Goal: Transaction & Acquisition: Purchase product/service

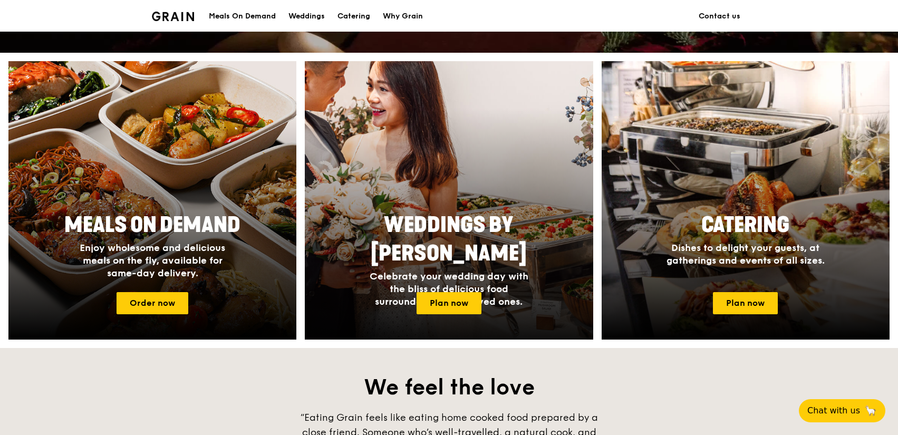
scroll to position [283, 0]
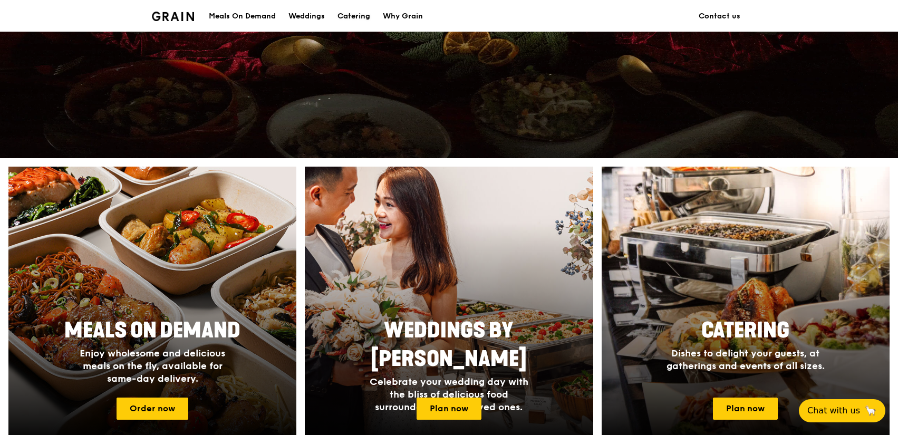
click at [360, 15] on div "Catering" at bounding box center [353, 17] width 33 height 32
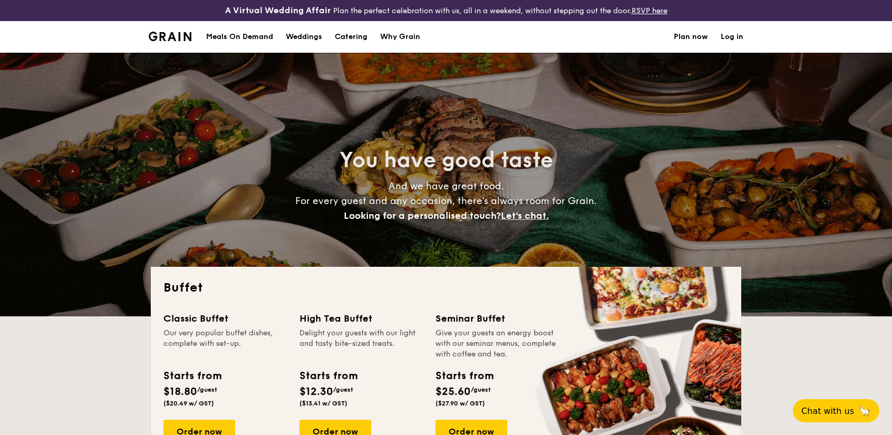
select select
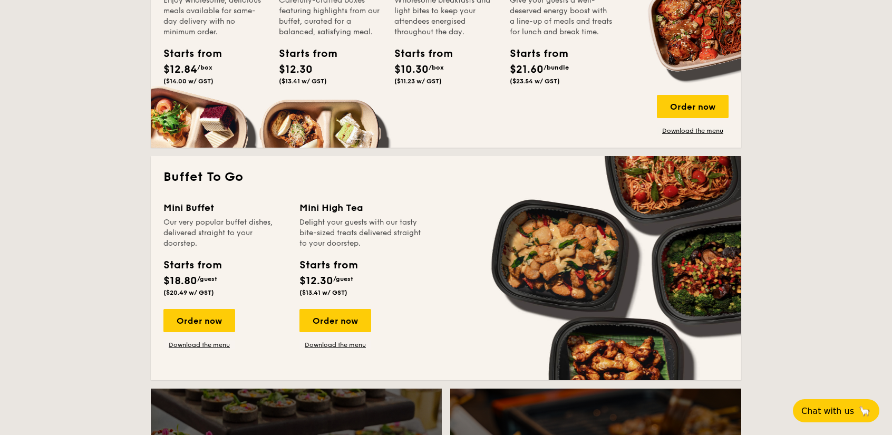
scroll to position [580, 0]
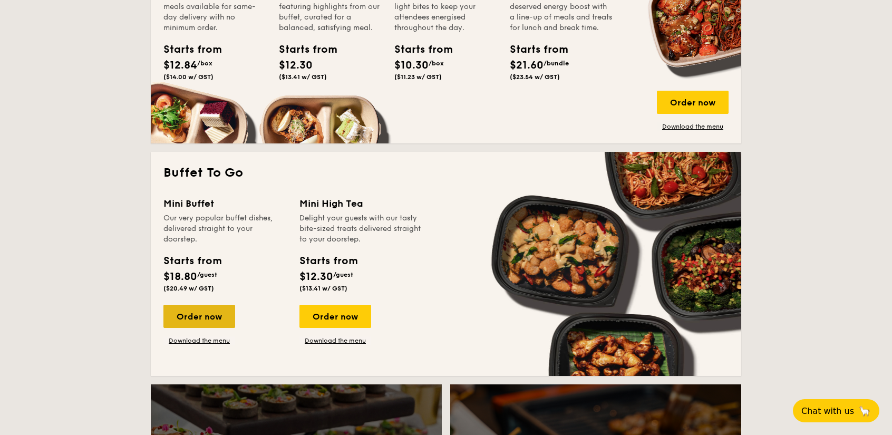
click at [218, 316] on div "Order now" at bounding box center [199, 316] width 72 height 23
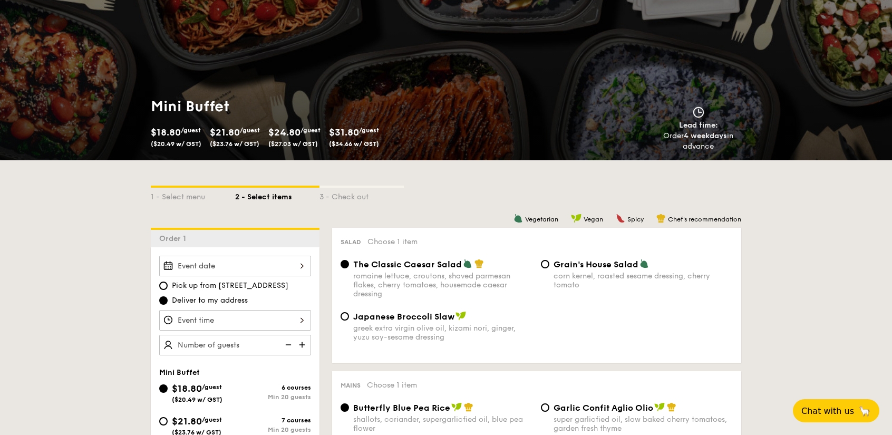
scroll to position [105, 0]
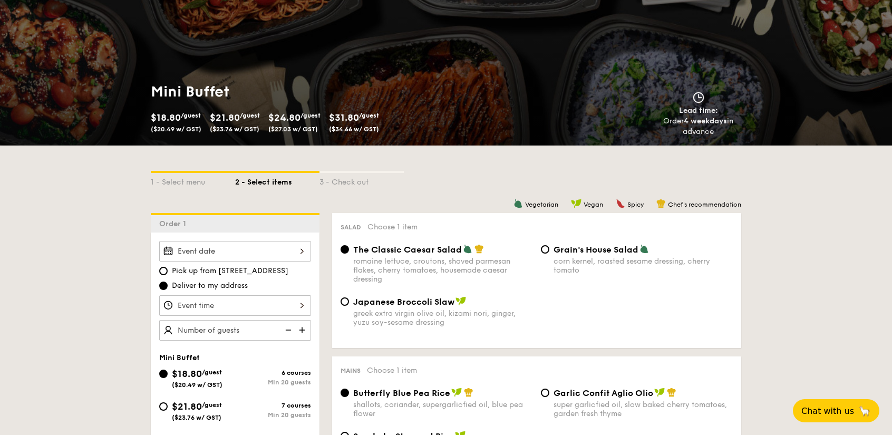
click at [270, 244] on input "Smoked Mesquite Whole Chicken brined in our in-house blend of herbs and spices,…" at bounding box center [235, 251] width 152 height 21
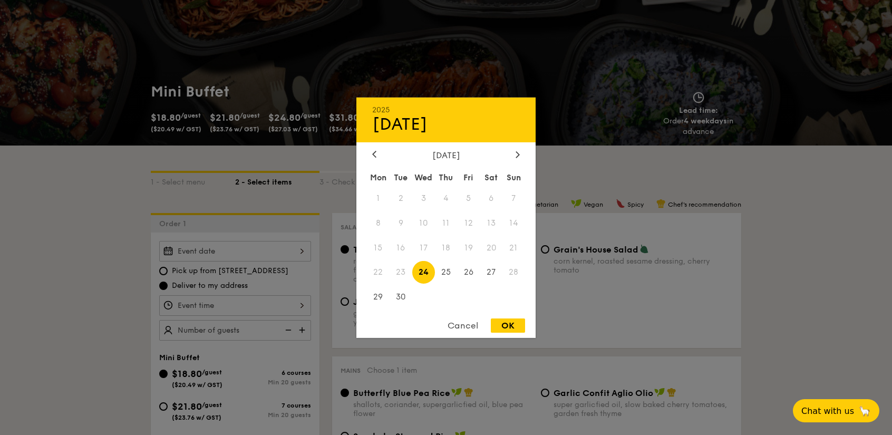
click at [513, 327] on div "OK" at bounding box center [508, 325] width 34 height 14
type input "[DATE]"
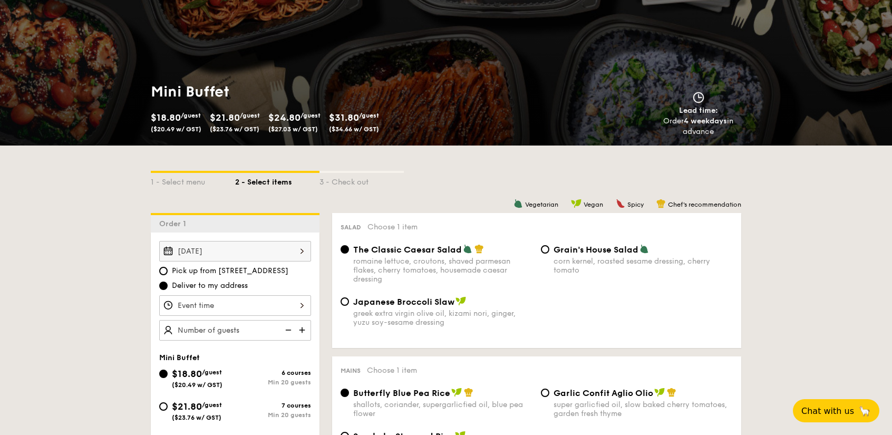
click at [297, 305] on input "Smoked Mesquite Whole Chicken brined in our in-house blend of herbs and spices,…" at bounding box center [235, 305] width 152 height 21
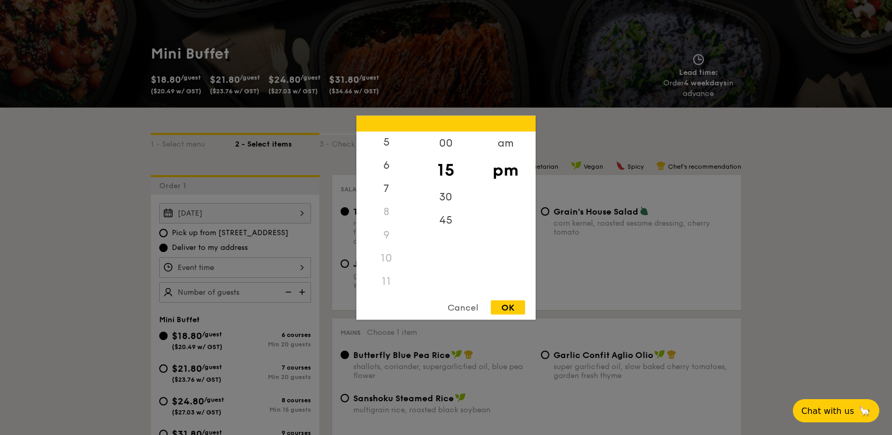
scroll to position [158, 0]
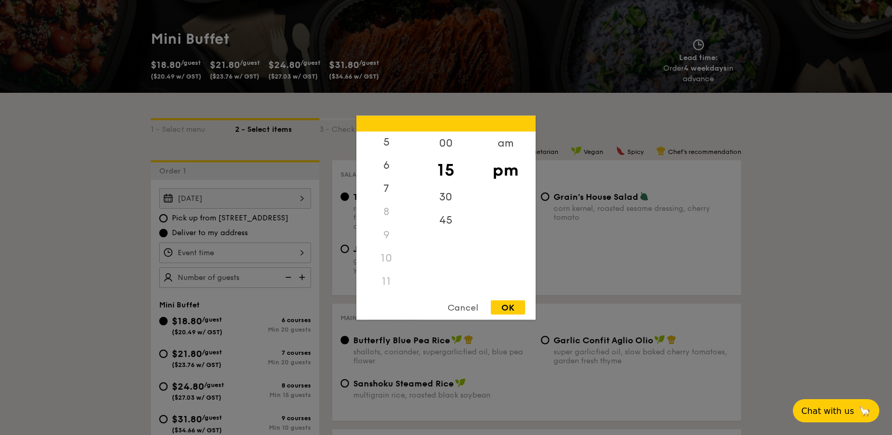
click at [384, 283] on div "11" at bounding box center [386, 280] width 60 height 23
click at [453, 226] on div "45" at bounding box center [446, 223] width 60 height 31
click at [505, 140] on div "am" at bounding box center [505, 146] width 60 height 31
click at [384, 283] on div "11" at bounding box center [386, 285] width 60 height 31
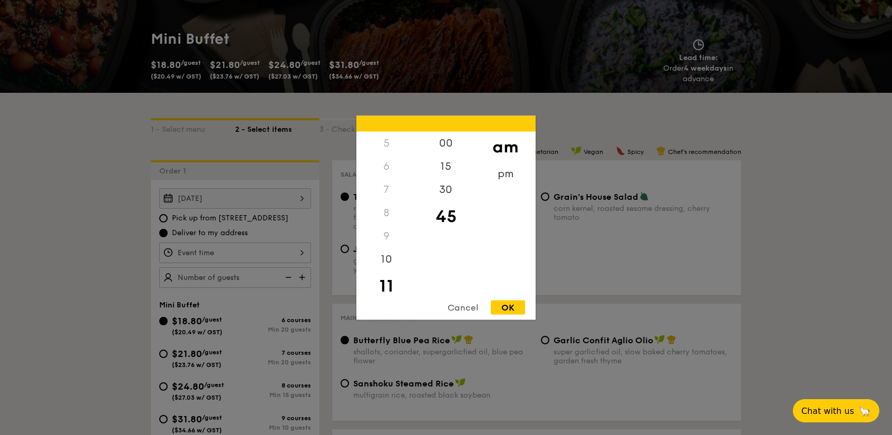
click at [501, 307] on div "OK" at bounding box center [508, 307] width 34 height 14
type input "11:45AM"
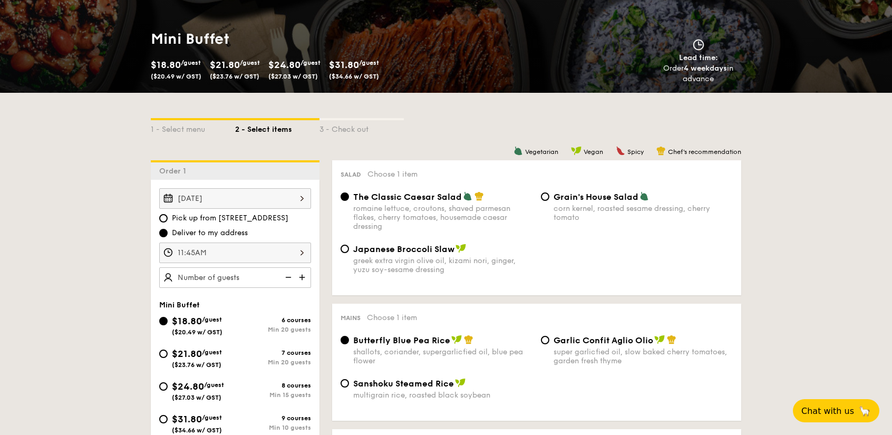
click at [304, 277] on img at bounding box center [303, 277] width 16 height 20
type input "25 guests"
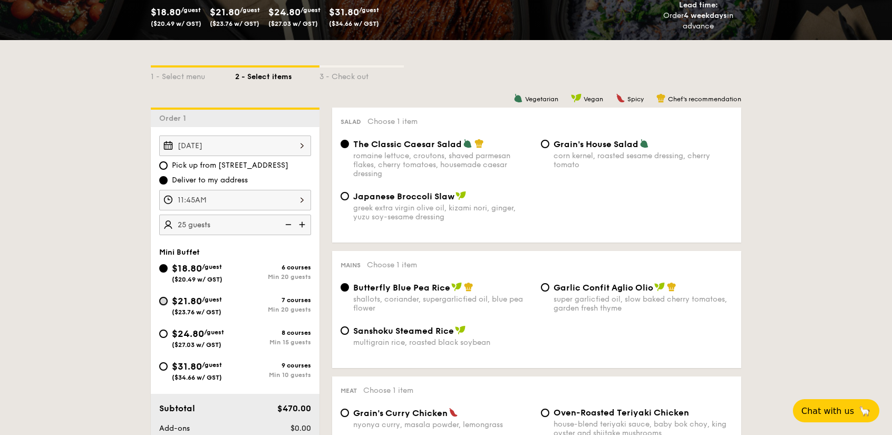
click at [163, 297] on input "$21.80 /guest ($23.76 w/ GST) 7 courses Min 20 guests" at bounding box center [163, 301] width 8 height 8
radio input "true"
radio input "false"
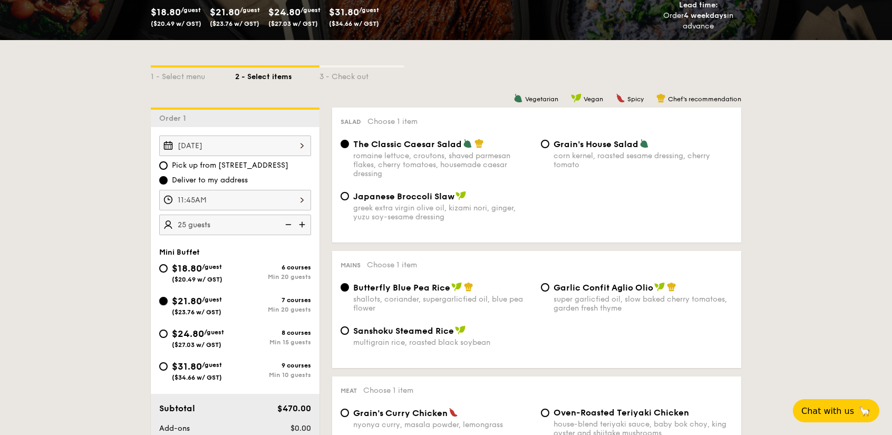
radio input "true"
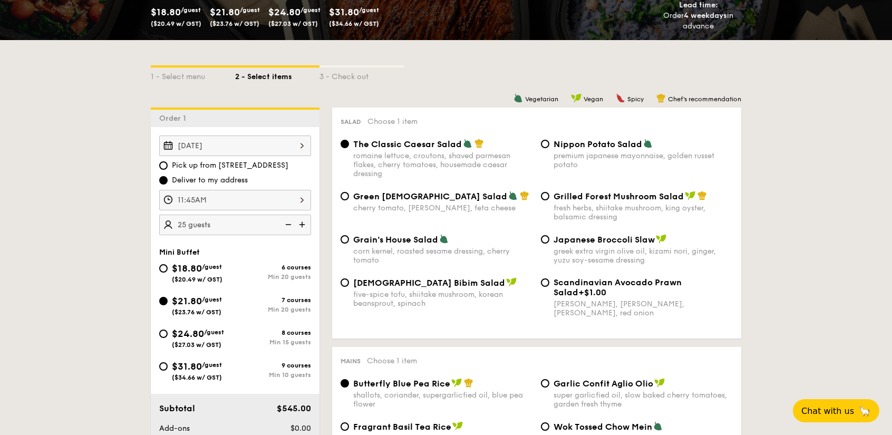
click at [553, 200] on div "Grilled Forest Mushroom Salad fresh herbs, shiitake mushroom, king oyster, bals…" at bounding box center [637, 206] width 200 height 31
click at [546, 199] on input "Grilled Forest Mushroom Salad fresh herbs, shiitake mushroom, king oyster, bals…" at bounding box center [545, 196] width 8 height 8
radio input "true"
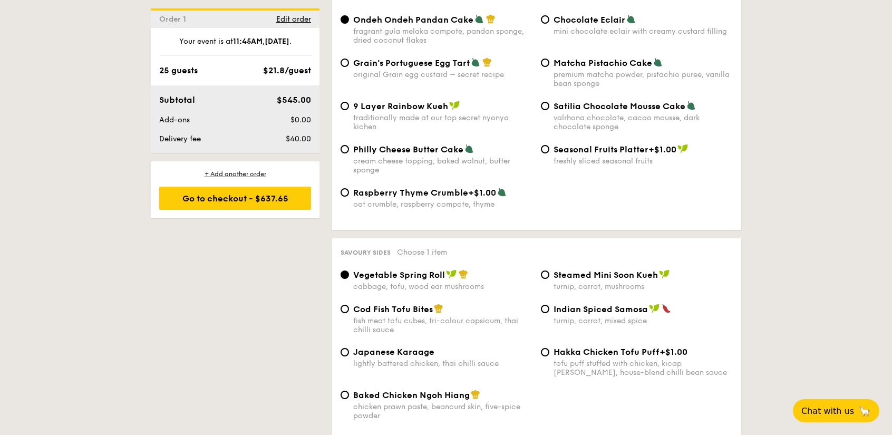
scroll to position [1683, 0]
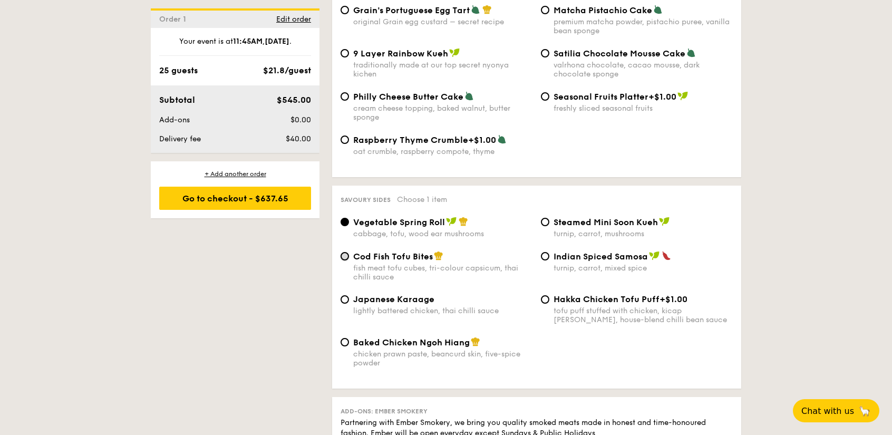
click at [346, 252] on input "Cod Fish Tofu Bites fish meat tofu cubes, tri-colour capsicum, thai chilli sauce" at bounding box center [345, 256] width 8 height 8
radio input "true"
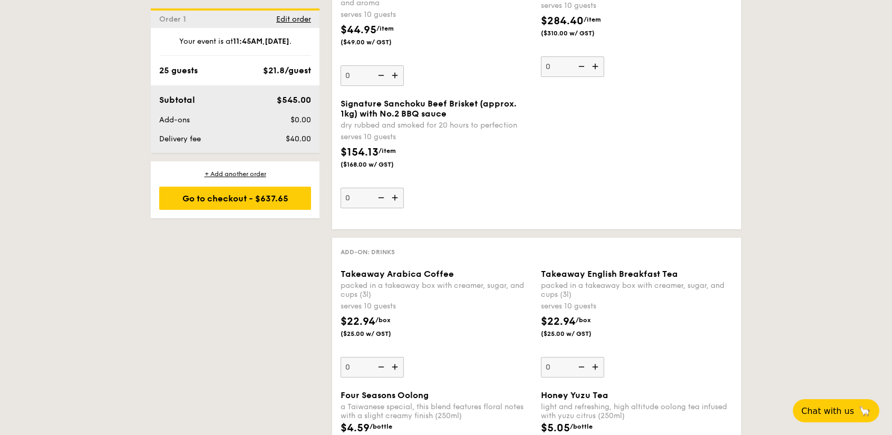
scroll to position [2156, 0]
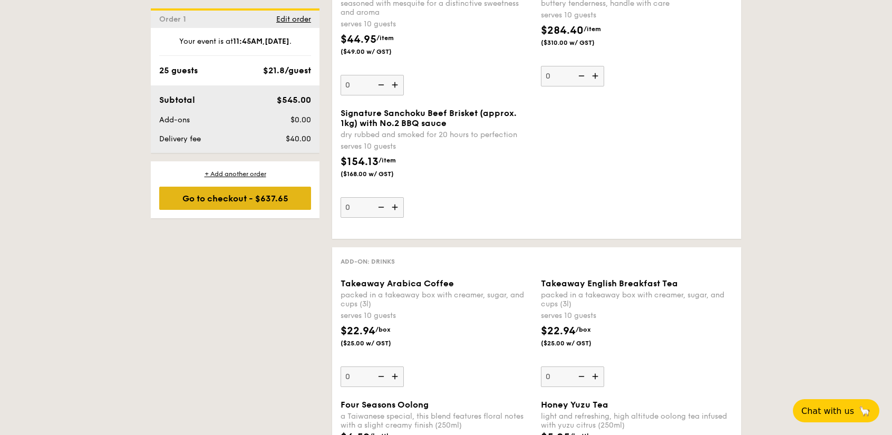
click at [258, 195] on div "Go to checkout - $637.65" at bounding box center [235, 198] width 152 height 23
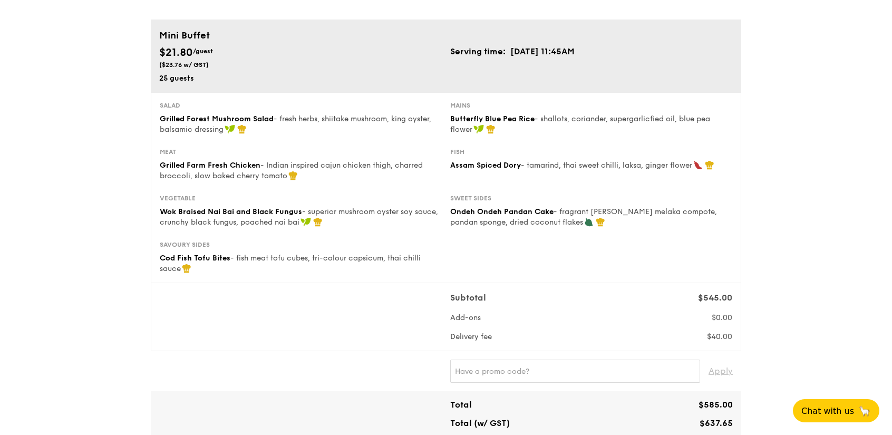
scroll to position [105, 0]
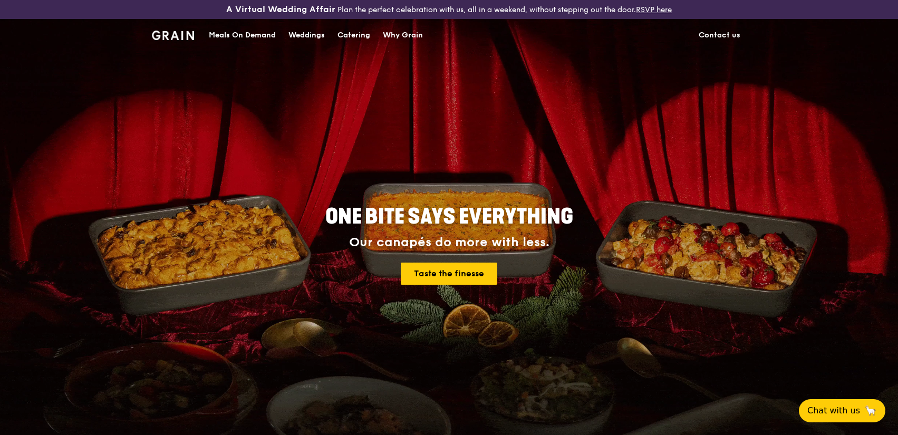
click at [353, 29] on div "Catering" at bounding box center [353, 36] width 33 height 32
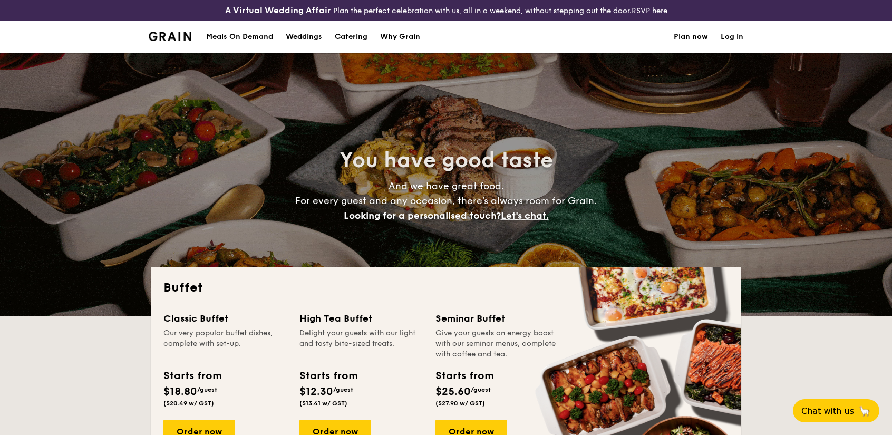
select select
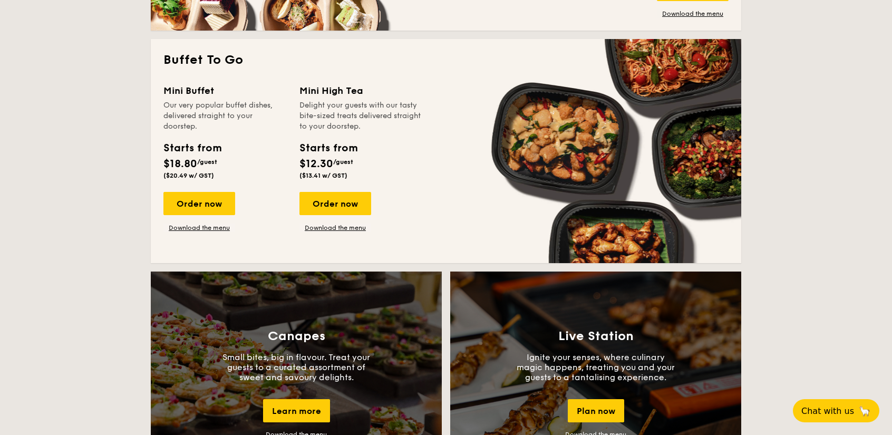
scroll to position [685, 0]
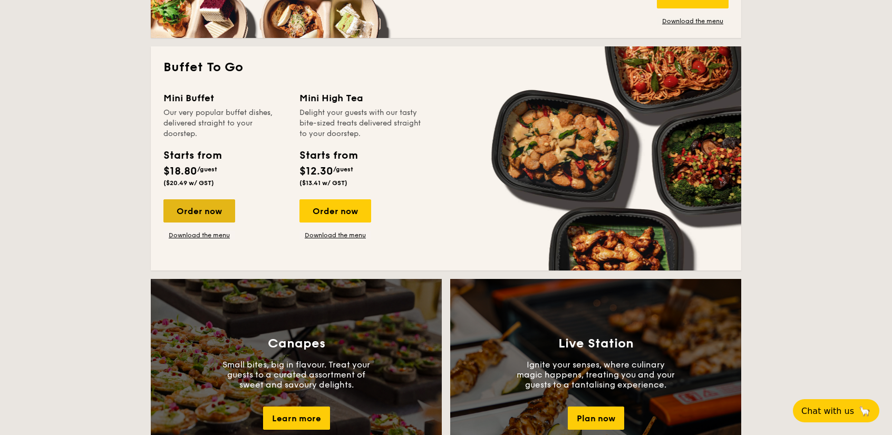
click at [225, 212] on div "Order now" at bounding box center [199, 210] width 72 height 23
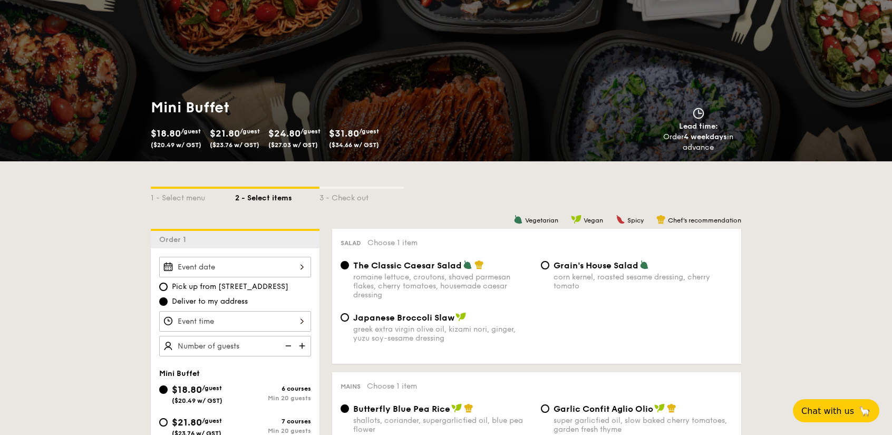
scroll to position [105, 0]
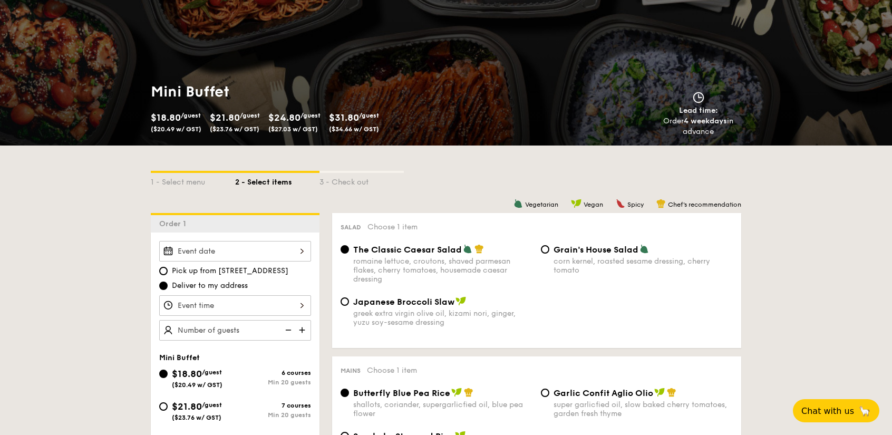
click at [302, 250] on input "Smoked Mesquite Whole Chicken brined in our in-house blend of herbs and spices,…" at bounding box center [235, 251] width 152 height 21
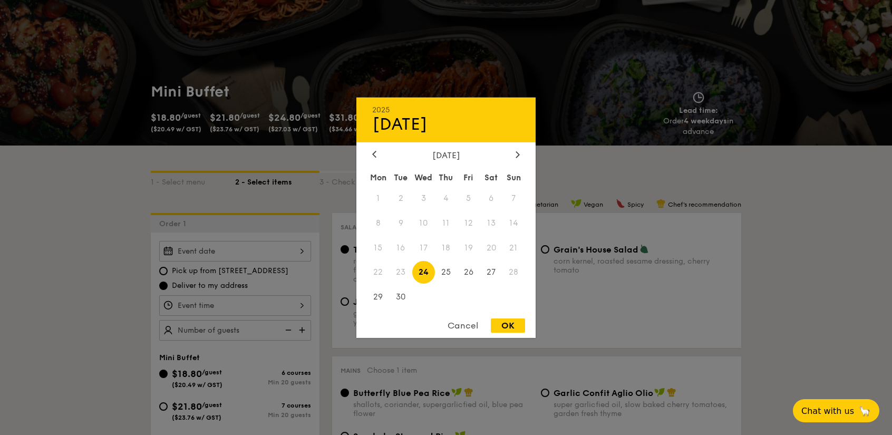
click at [511, 327] on div "OK" at bounding box center [508, 325] width 34 height 14
type input "Sep 24, 2025"
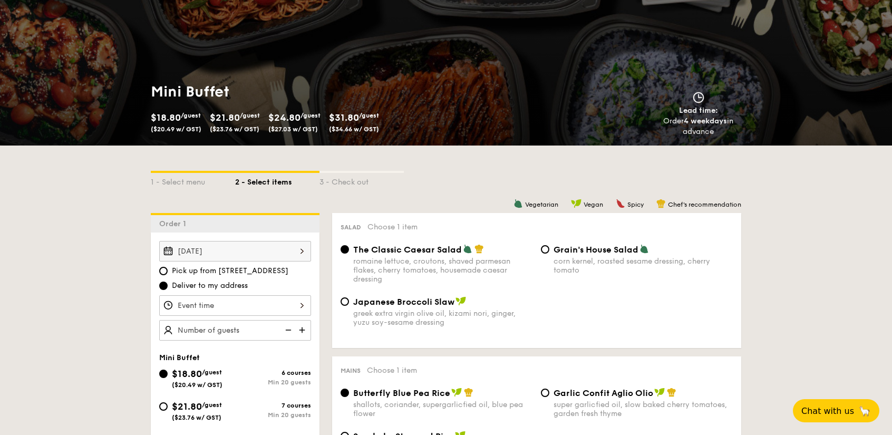
click at [300, 306] on input "Smoked Mesquite Whole Chicken brined in our in-house blend of herbs and spices,…" at bounding box center [235, 305] width 152 height 21
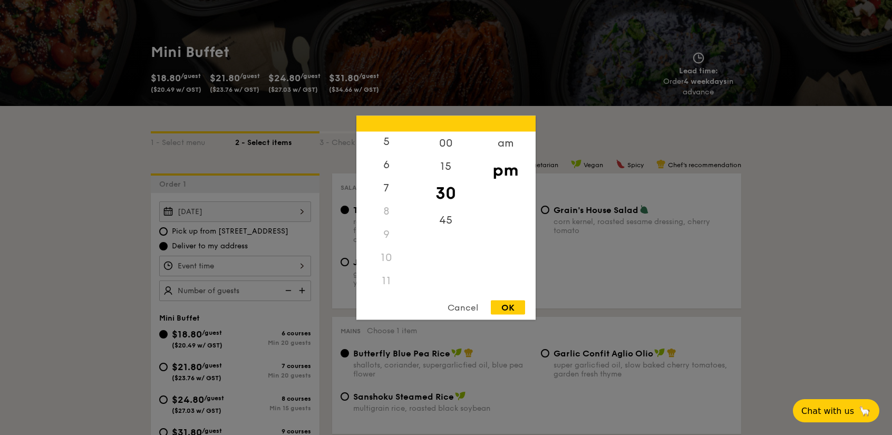
scroll to position [158, 0]
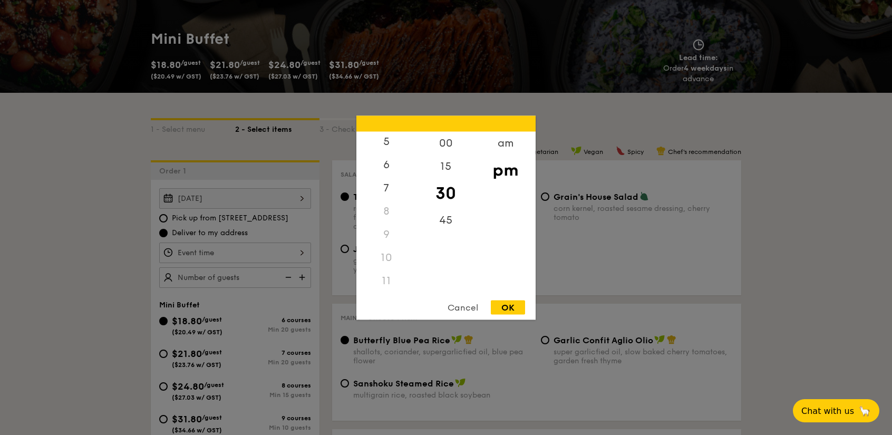
click at [385, 279] on div "11" at bounding box center [386, 280] width 60 height 23
click at [386, 279] on div "11" at bounding box center [386, 280] width 60 height 23
click at [449, 217] on div "45" at bounding box center [446, 223] width 60 height 31
click at [387, 279] on div "11" at bounding box center [386, 280] width 60 height 23
click at [514, 144] on div "am" at bounding box center [505, 146] width 60 height 31
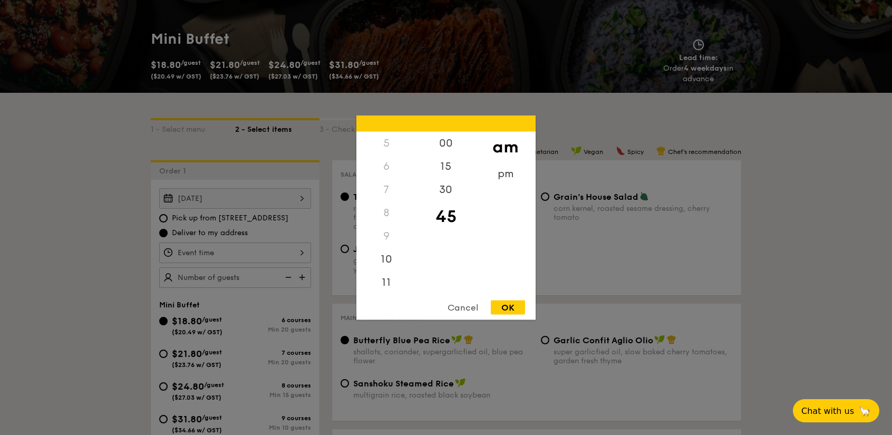
scroll to position [116, 0]
click at [392, 283] on div "11" at bounding box center [386, 285] width 60 height 31
click at [506, 311] on div "OK" at bounding box center [508, 307] width 34 height 14
type input "11:45AM"
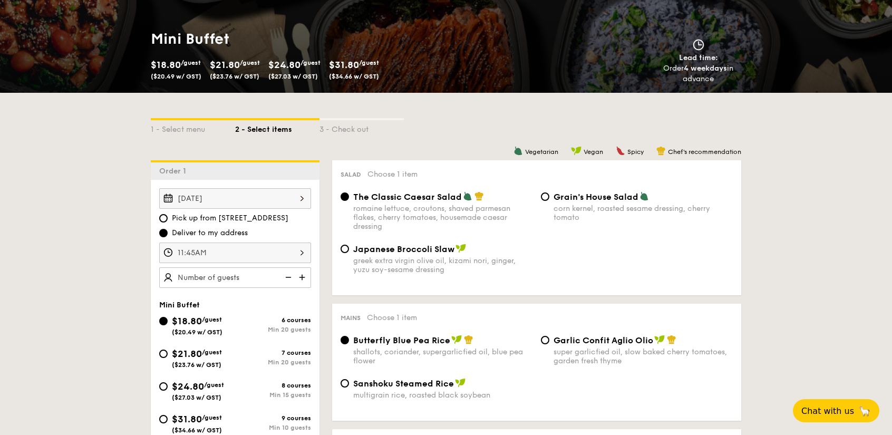
click at [304, 275] on img at bounding box center [303, 277] width 16 height 20
click at [304, 276] on img at bounding box center [303, 277] width 16 height 20
type input "25 guests"
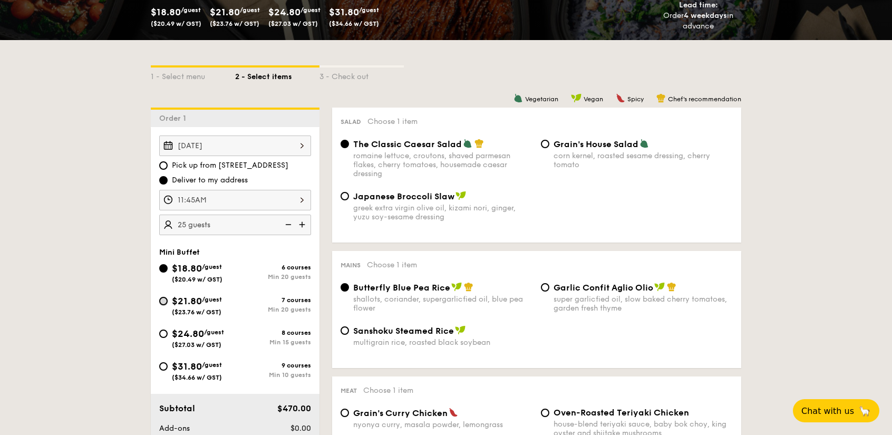
click at [164, 300] on input "$21.80 /guest ($23.76 w/ GST) 7 courses Min 20 guests" at bounding box center [163, 301] width 8 height 8
radio input "true"
radio input "false"
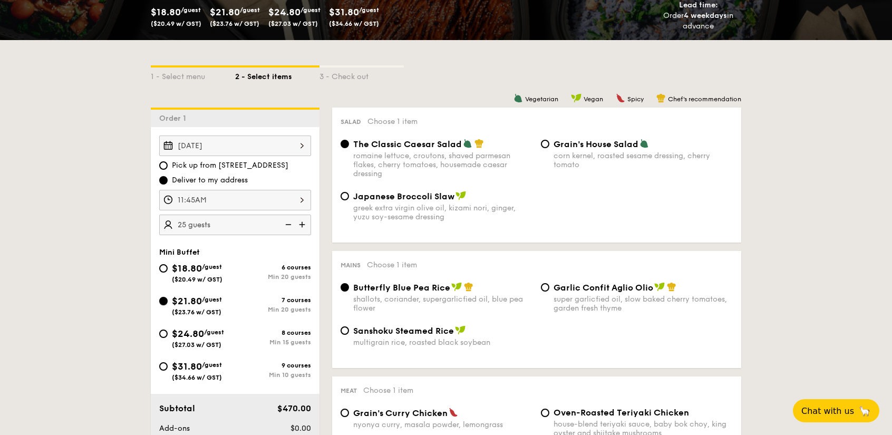
radio input "true"
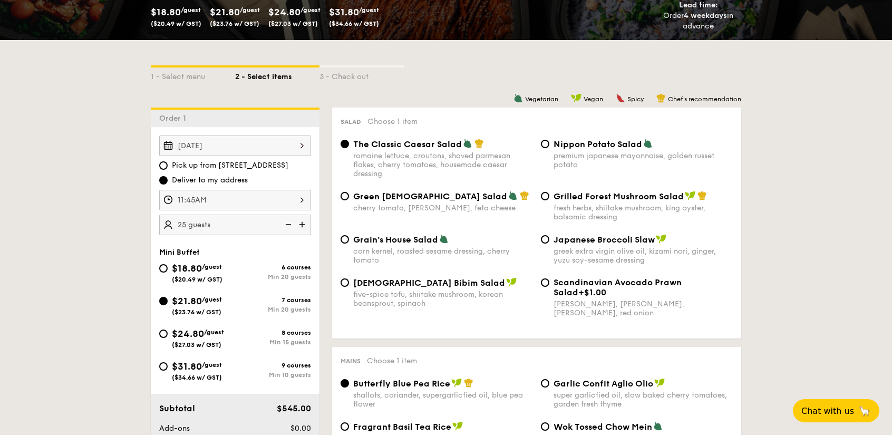
click at [168, 302] on div "$21.80 /guest ($23.76 w/ GST)" at bounding box center [197, 305] width 76 height 22
click at [168, 302] on input "$21.80 /guest ($23.76 w/ GST) 7 courses Min 20 guests" at bounding box center [163, 301] width 8 height 8
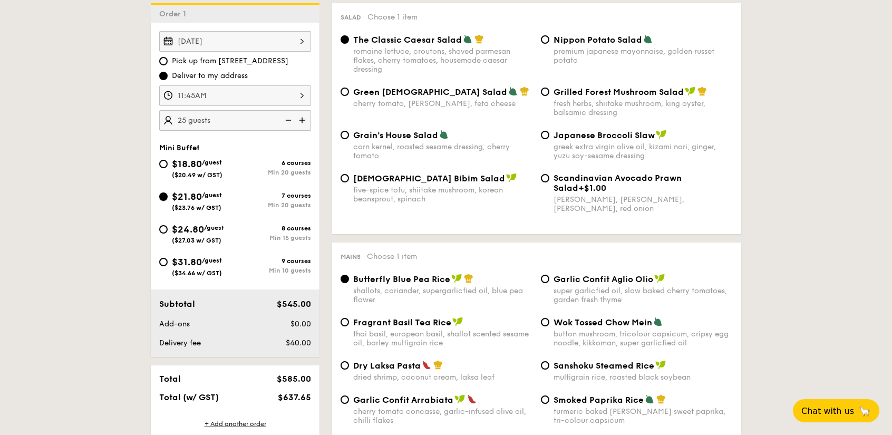
scroll to position [263, 0]
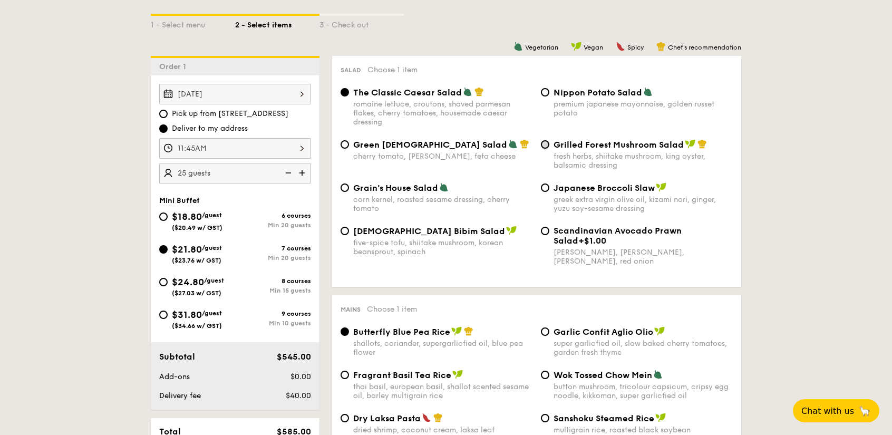
click at [549, 143] on input "Grilled Forest Mushroom Salad fresh herbs, shiitake mushroom, king oyster, bals…" at bounding box center [545, 144] width 8 height 8
radio input "true"
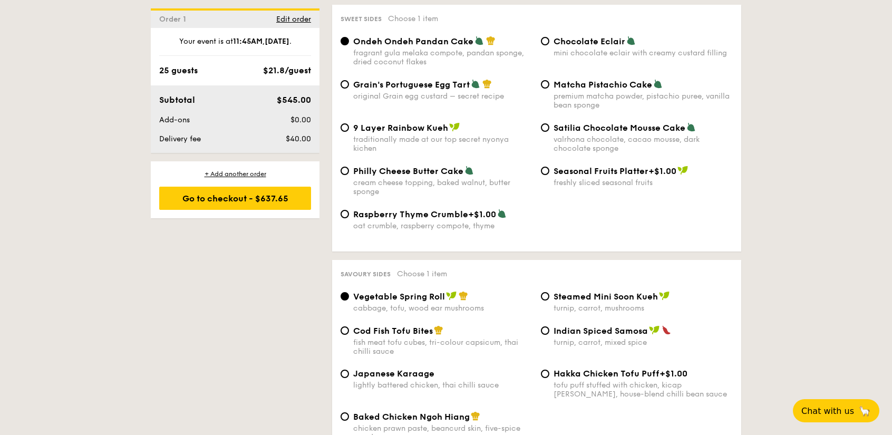
scroll to position [1630, 0]
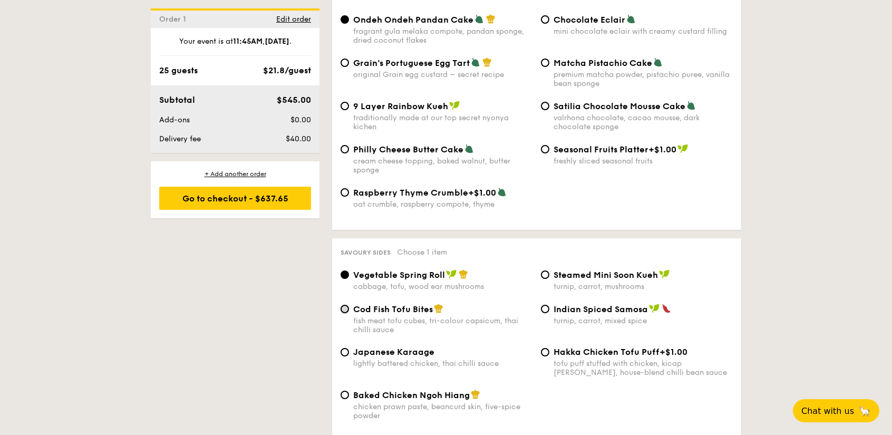
click at [344, 305] on input "Cod Fish Tofu Bites fish meat tofu cubes, tri-colour capsicum, thai chilli sauce" at bounding box center [345, 309] width 8 height 8
radio input "true"
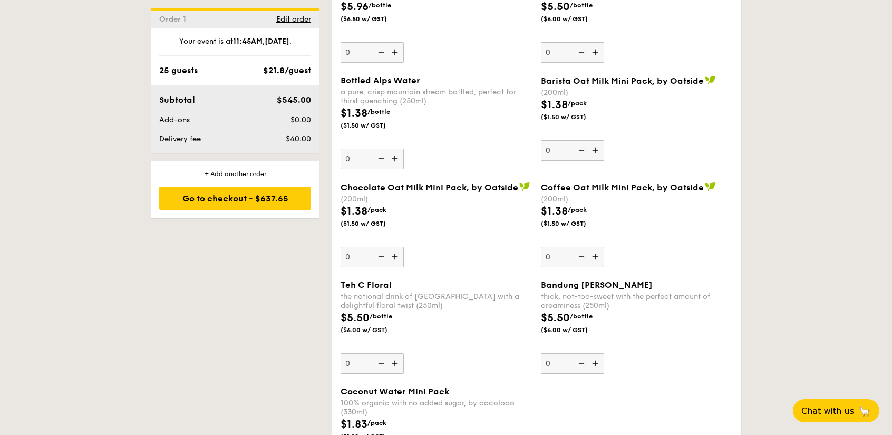
scroll to position [2998, 0]
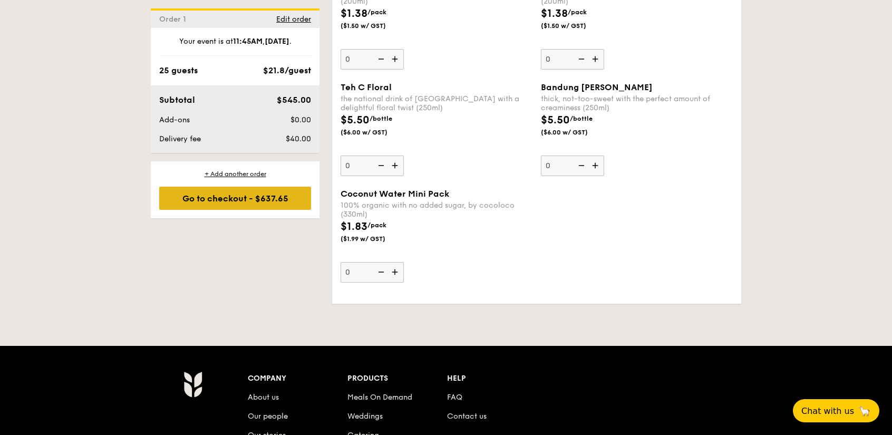
click at [263, 202] on div "Go to checkout - $637.65" at bounding box center [235, 198] width 152 height 23
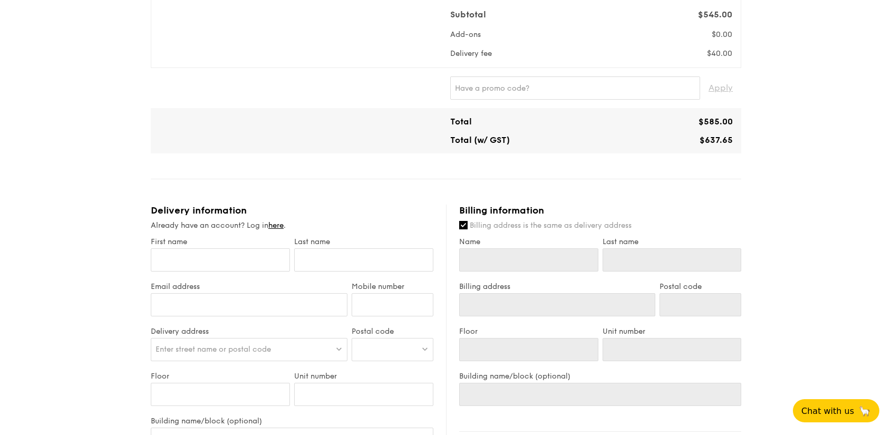
scroll to position [370, 0]
click at [209, 259] on input "First name" at bounding box center [220, 258] width 139 height 23
type input "S"
type input "Si"
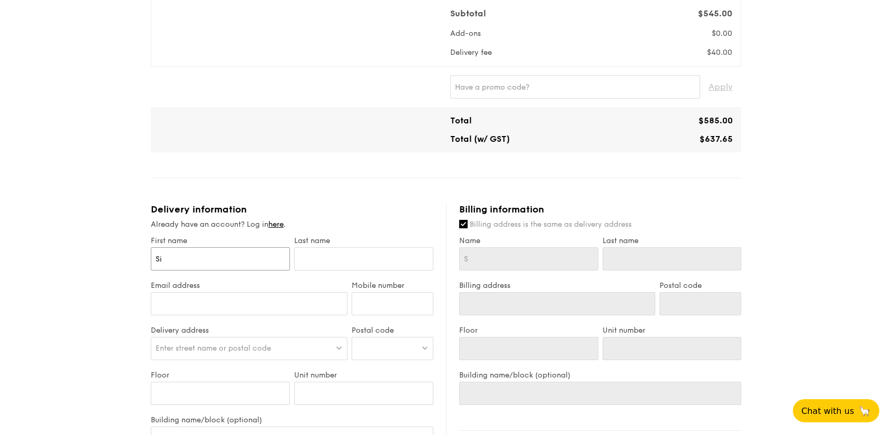
type input "Si"
type input "Sie"
type input "Siew"
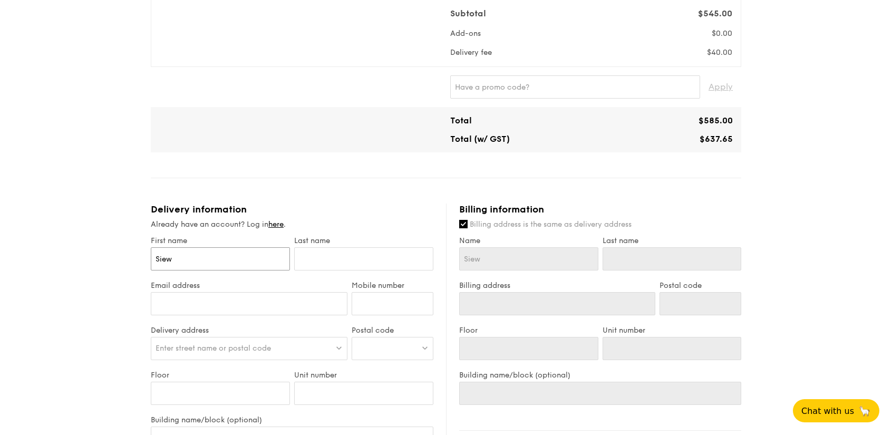
type input "Siew C"
type input "Siew ChTanm"
click at [92, 259] on div "1 - Select menu 2 - Select items 3 - Check out Mini Buffet $21.80 /guest ($23.7…" at bounding box center [446, 206] width 892 height 1111
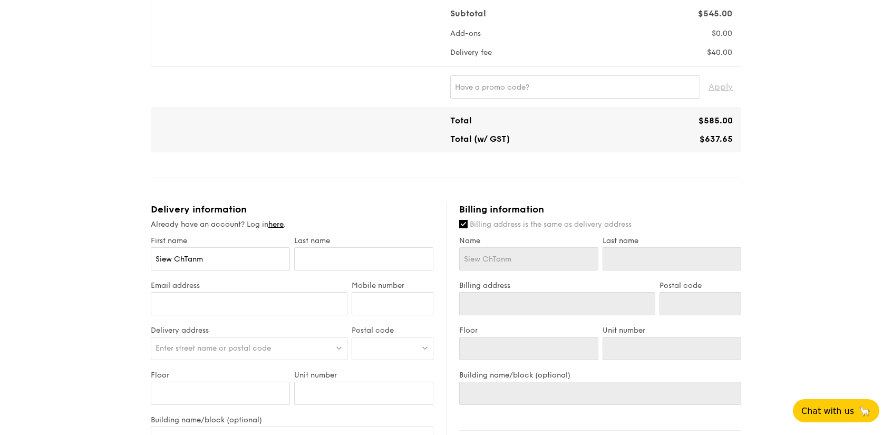
click at [188, 255] on input "Siew ChTanm" at bounding box center [220, 258] width 139 height 23
click at [66, 259] on div "1 - Select menu 2 - Select items 3 - Check out Mini Buffet $21.80 /guest ($23.7…" at bounding box center [446, 206] width 892 height 1111
click at [208, 267] on input "Siew ChTanm" at bounding box center [220, 258] width 139 height 23
click at [220, 262] on input "Siew ChTanm" at bounding box center [220, 258] width 139 height 23
type input "Siew ChTanm"
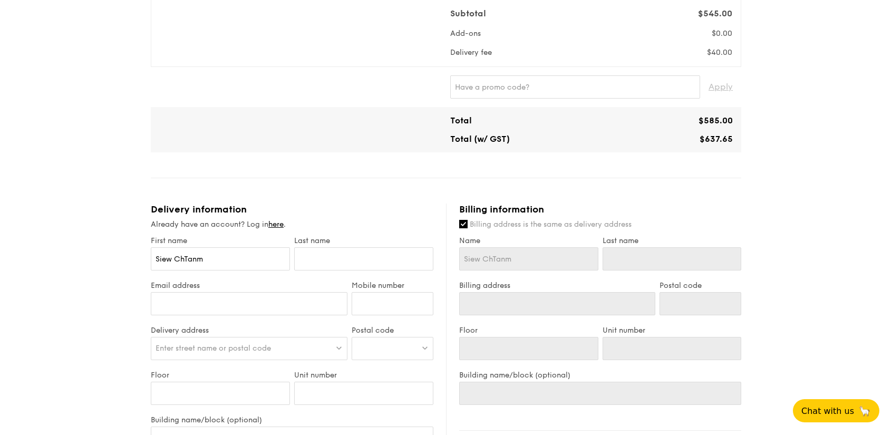
click at [219, 309] on input "Email address" at bounding box center [249, 303] width 197 height 23
click at [195, 255] on input "Siew ChTanm" at bounding box center [220, 258] width 139 height 23
click at [303, 263] on input "text" at bounding box center [363, 258] width 139 height 23
click at [220, 247] on input "Siew ChTanm" at bounding box center [220, 258] width 139 height 23
click at [201, 292] on input "Email address" at bounding box center [249, 303] width 197 height 23
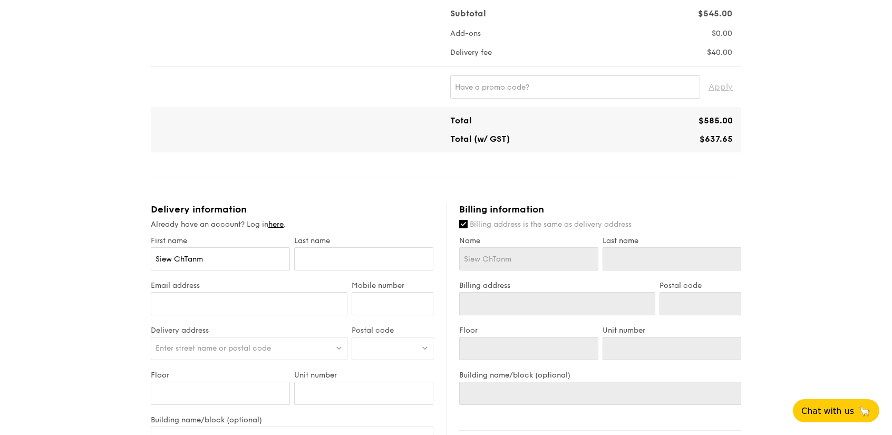
click at [323, 247] on input "text" at bounding box center [363, 258] width 139 height 23
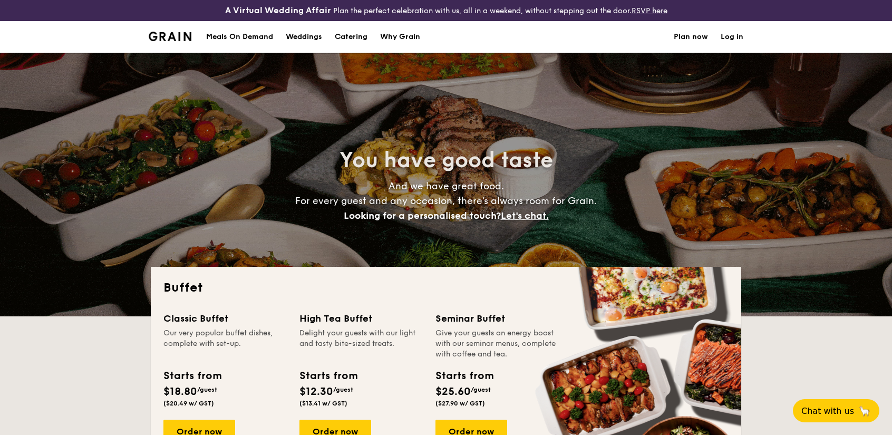
select select
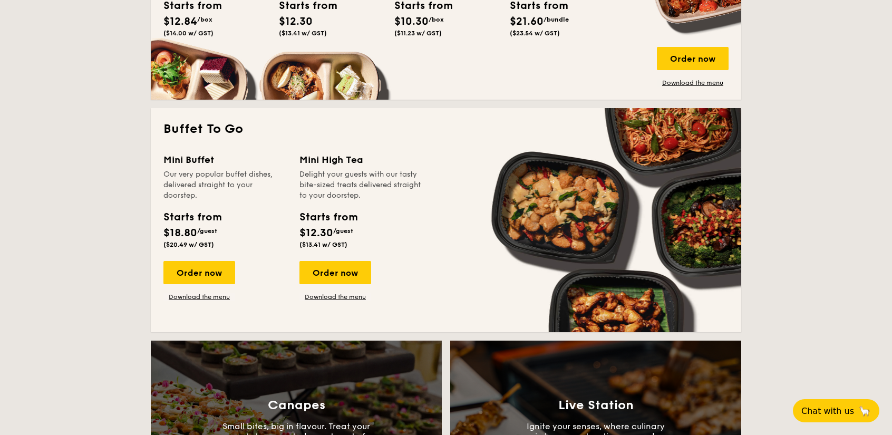
scroll to position [633, 0]
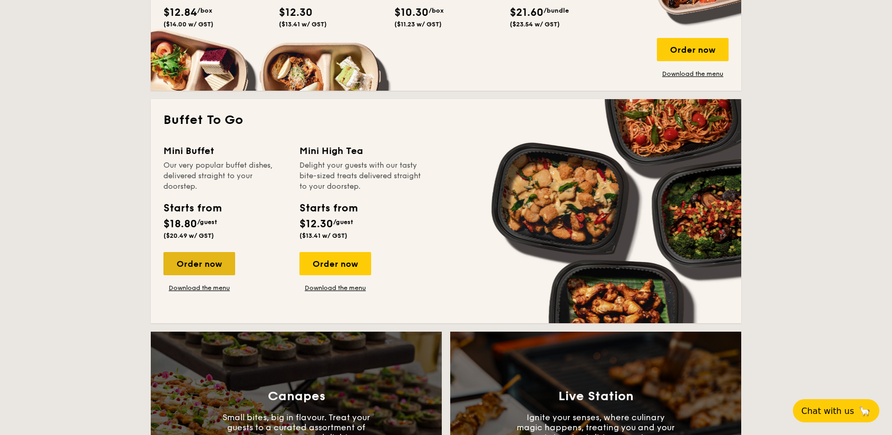
click at [213, 266] on div "Order now" at bounding box center [199, 263] width 72 height 23
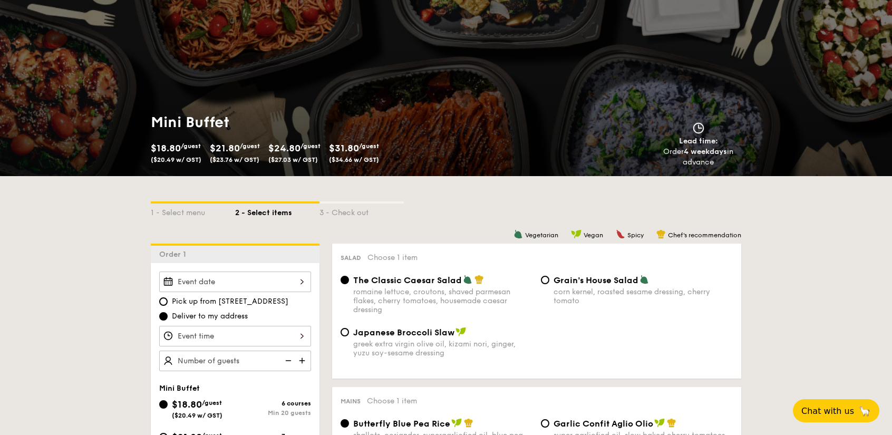
scroll to position [105, 0]
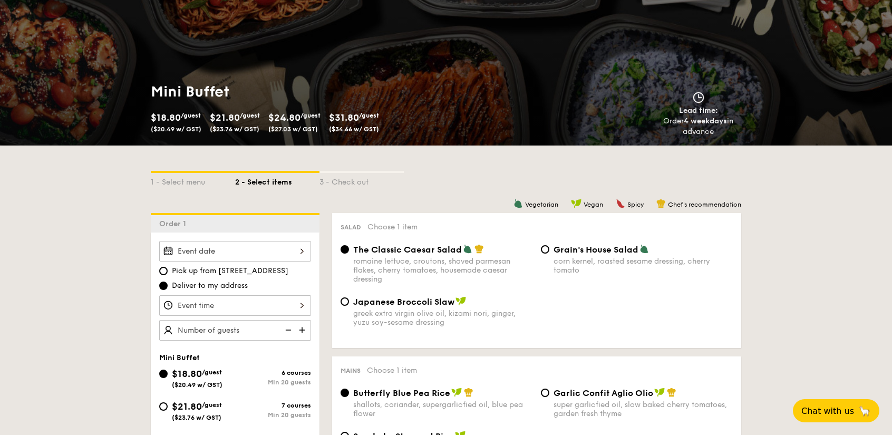
click at [286, 251] on input "Smoked Mesquite Whole Chicken brined in our in-house blend of herbs and spices,…" at bounding box center [235, 251] width 152 height 21
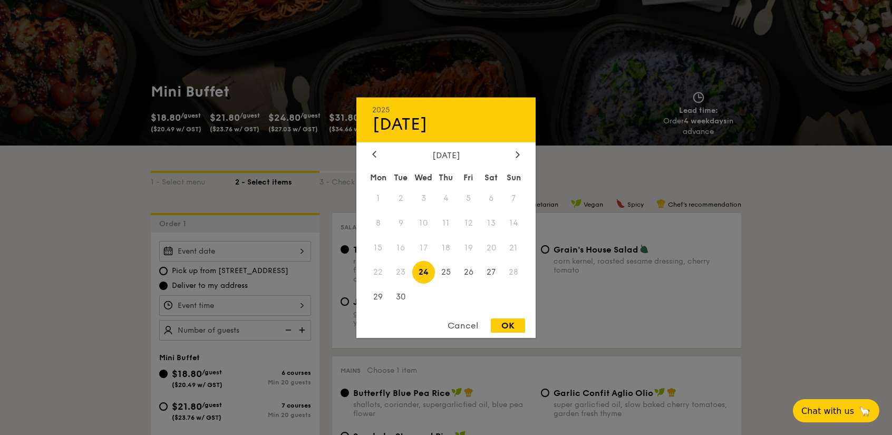
click at [502, 327] on div "OK" at bounding box center [508, 325] width 34 height 14
type input "[DATE]"
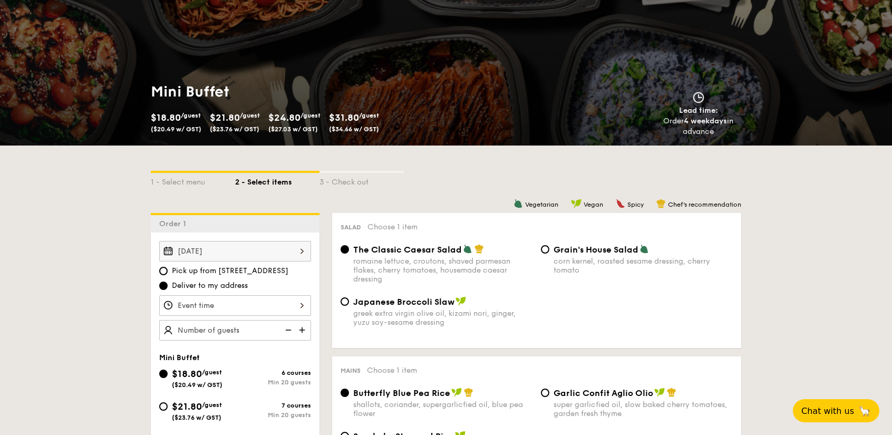
click at [289, 306] on input "Smoked Mesquite Whole Chicken brined in our in-house blend of herbs and spices,…" at bounding box center [235, 305] width 152 height 21
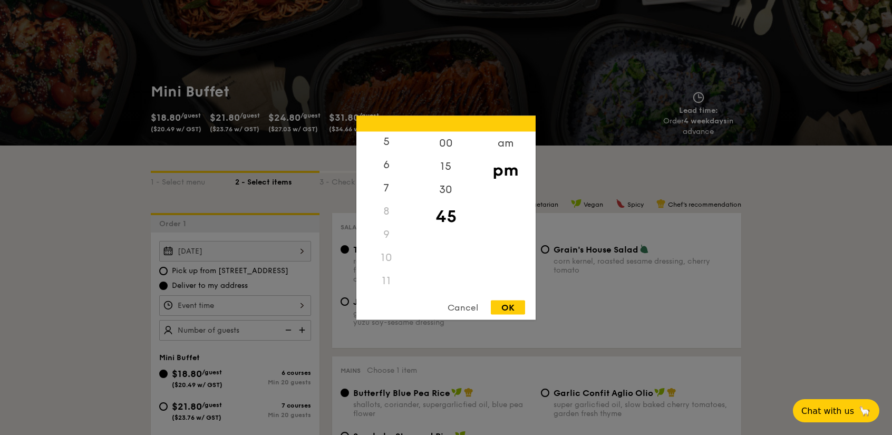
scroll to position [125, 0]
click at [384, 280] on div "11" at bounding box center [386, 280] width 60 height 23
click at [387, 281] on div "11" at bounding box center [386, 280] width 60 height 23
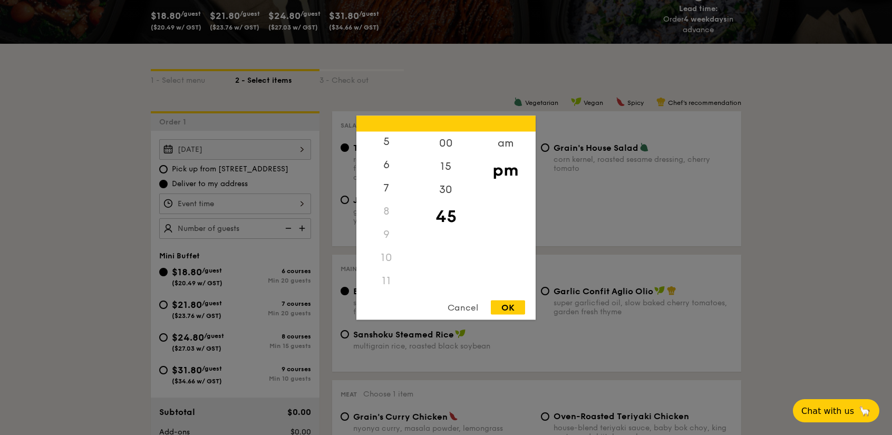
scroll to position [211, 0]
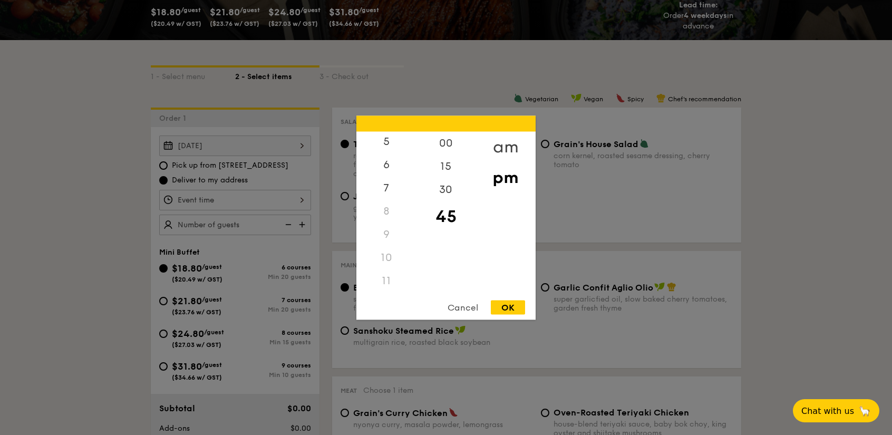
click at [503, 147] on div "am" at bounding box center [505, 146] width 60 height 31
click at [383, 282] on div "11" at bounding box center [386, 285] width 60 height 31
click at [523, 307] on div "OK" at bounding box center [508, 307] width 34 height 14
type input "11:45AM"
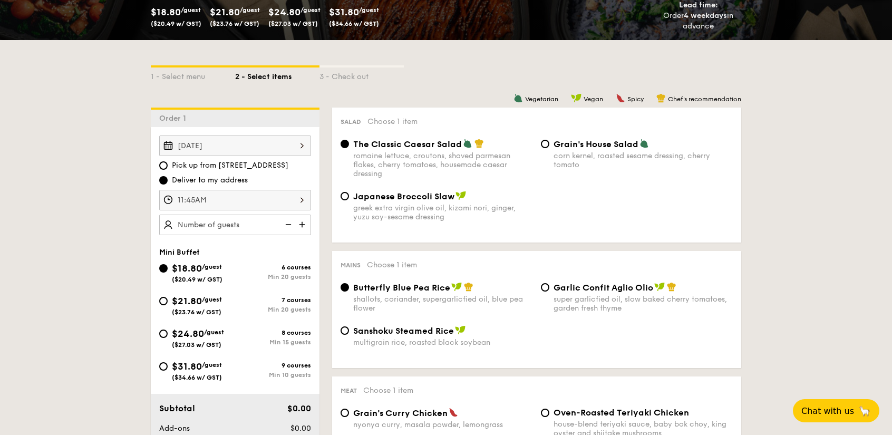
click at [163, 296] on div "$21.80 /guest ($23.76 w/ GST)" at bounding box center [197, 305] width 76 height 22
click at [163, 297] on input "$21.80 /guest ($23.76 w/ GST) 7 courses Min 20 guests" at bounding box center [163, 301] width 8 height 8
radio input "true"
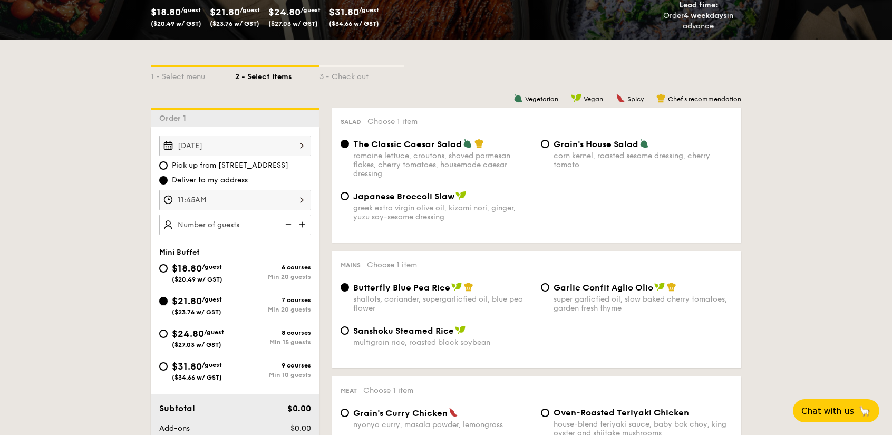
radio input "false"
radio input "true"
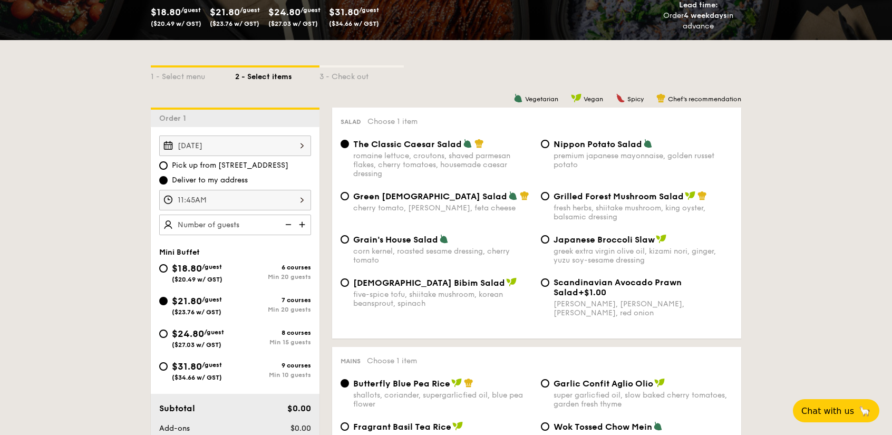
click at [304, 222] on img at bounding box center [303, 225] width 16 height 20
click at [303, 222] on img at bounding box center [303, 225] width 16 height 20
type input "25 guests"
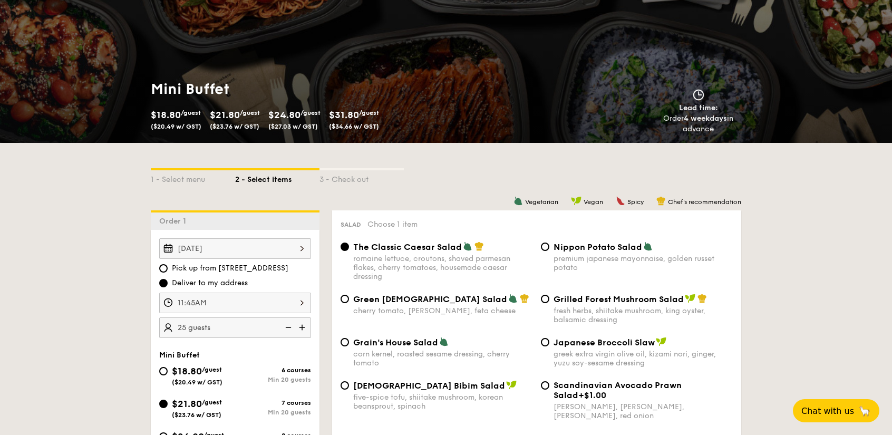
scroll to position [158, 0]
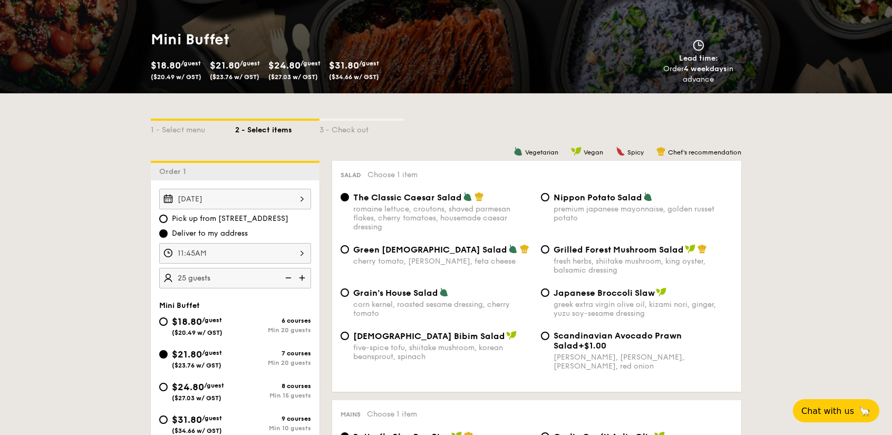
click at [550, 250] on div "Grilled Forest Mushroom Salad fresh herbs, shiitake mushroom, king oyster, bals…" at bounding box center [637, 259] width 200 height 31
click at [544, 249] on input "Grilled Forest Mushroom Salad fresh herbs, shiitake mushroom, king oyster, bals…" at bounding box center [545, 249] width 8 height 8
radio input "true"
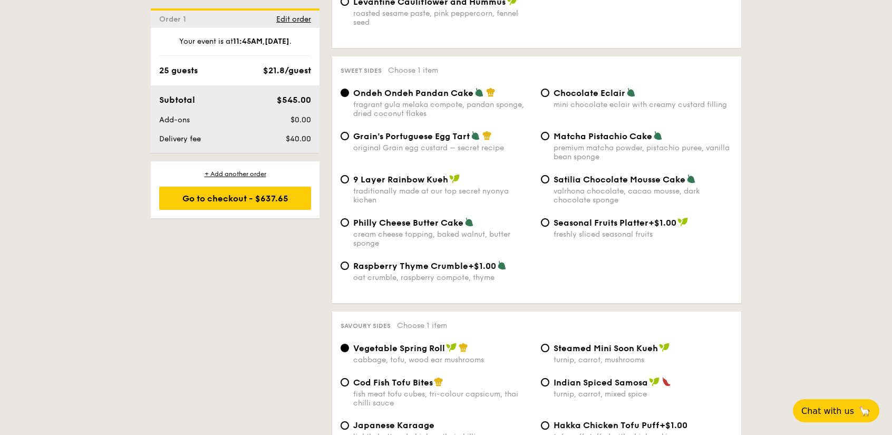
scroll to position [1630, 0]
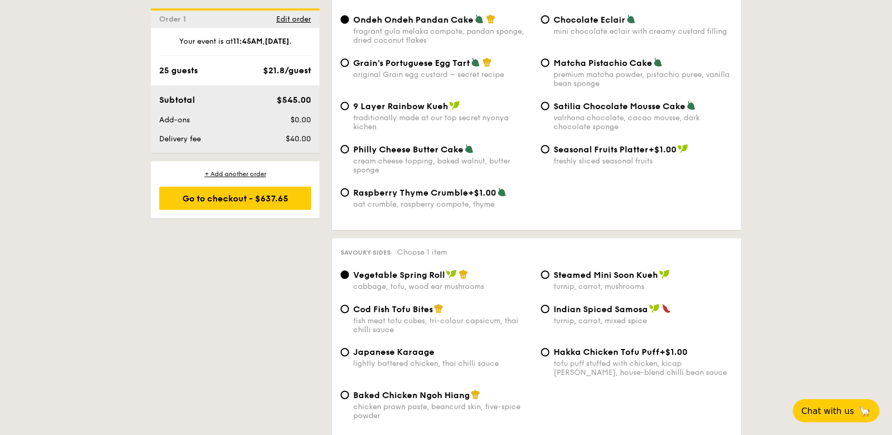
click at [352, 304] on div "Cod Fish Tofu Bites fish meat tofu cubes, tri-colour capsicum, thai chilli sauce" at bounding box center [436, 319] width 200 height 31
click at [345, 305] on input "Cod Fish Tofu Bites fish meat tofu cubes, tri-colour capsicum, thai chilli sauce" at bounding box center [345, 309] width 8 height 8
radio input "true"
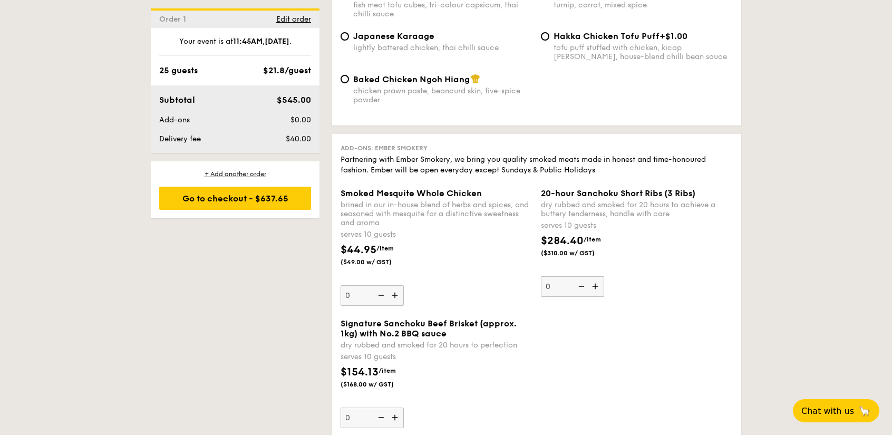
scroll to position [1788, 0]
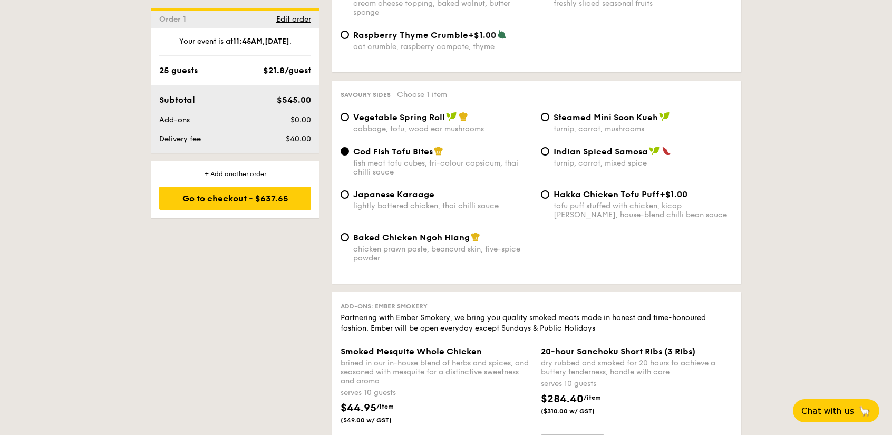
click at [349, 112] on div "Vegetable Spring Roll cabbage, tofu, wood ear mushrooms" at bounding box center [436, 123] width 200 height 22
click at [343, 113] on input "Vegetable Spring Roll cabbage, tofu, wood ear mushrooms" at bounding box center [345, 117] width 8 height 8
radio input "true"
click at [274, 200] on div "Go to checkout - $637.65" at bounding box center [235, 198] width 152 height 23
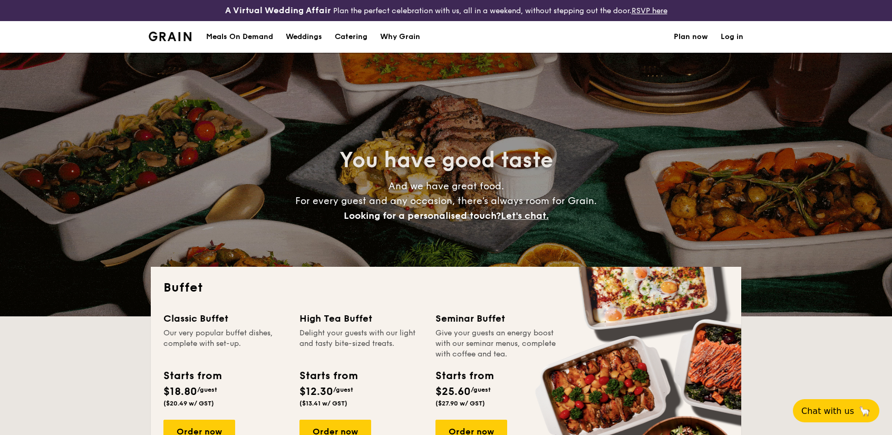
select select
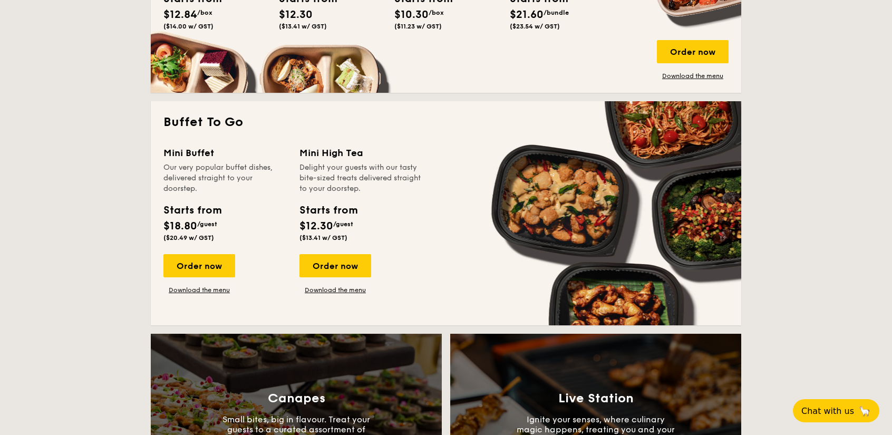
scroll to position [738, 0]
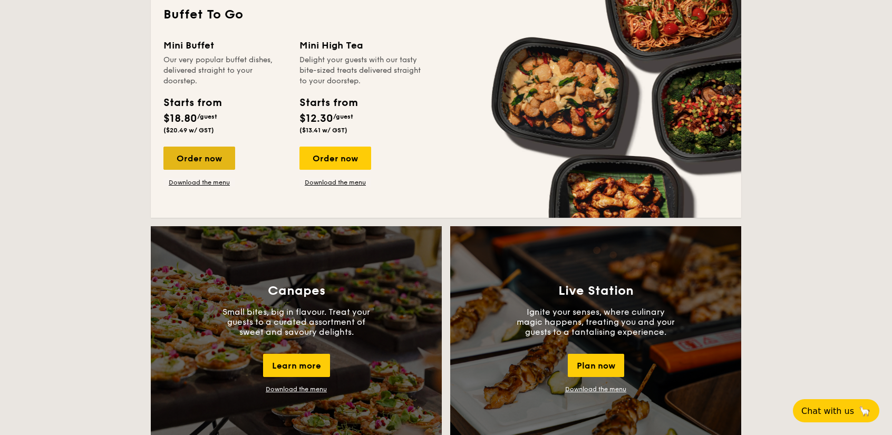
click at [201, 154] on div "Order now" at bounding box center [199, 158] width 72 height 23
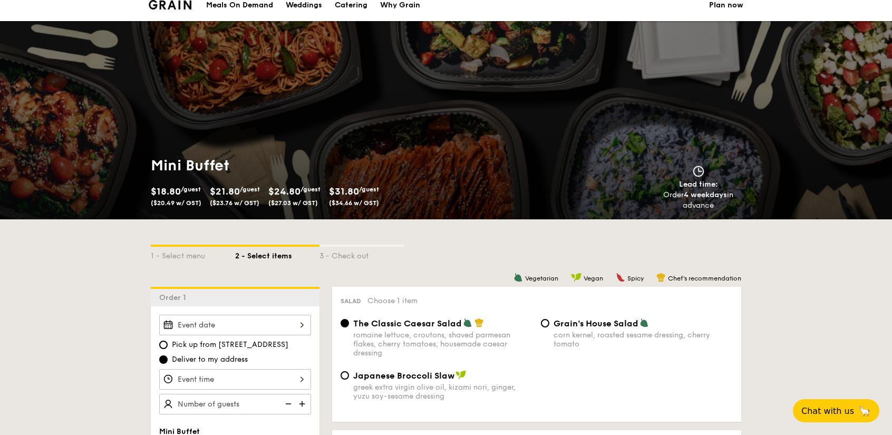
scroll to position [53, 0]
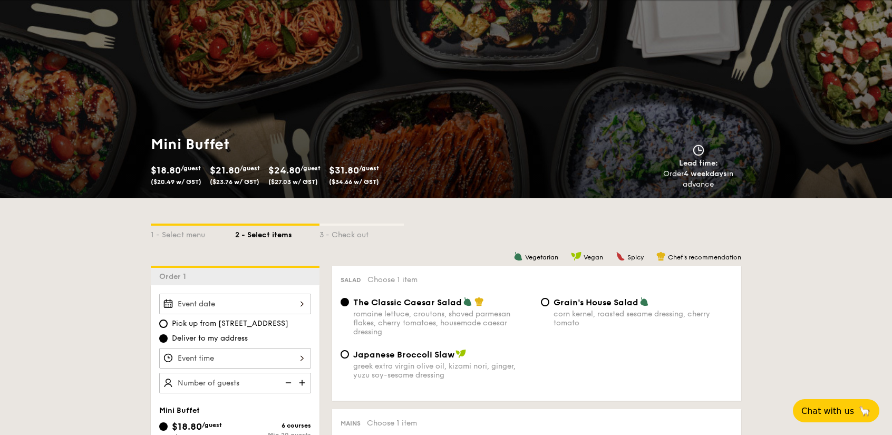
click at [270, 303] on input "Smoked Mesquite Whole Chicken brined in our in-house blend of herbs and spices,…" at bounding box center [235, 304] width 152 height 21
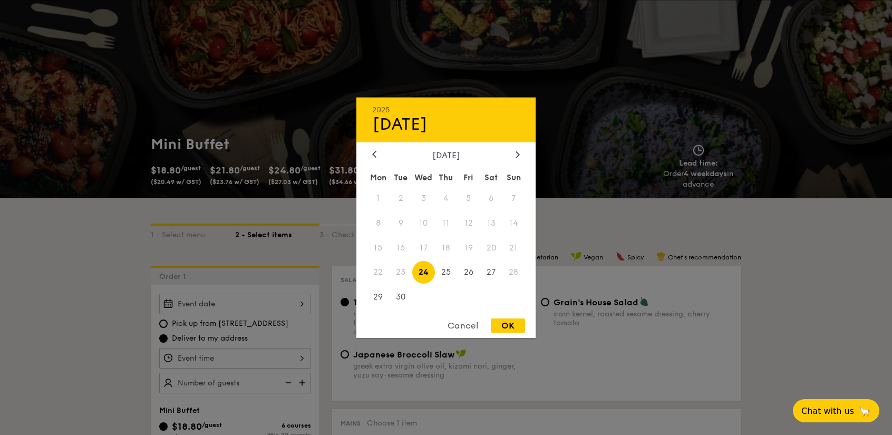
click at [501, 325] on div "OK" at bounding box center [508, 325] width 34 height 14
type input "Sep 24, 2025"
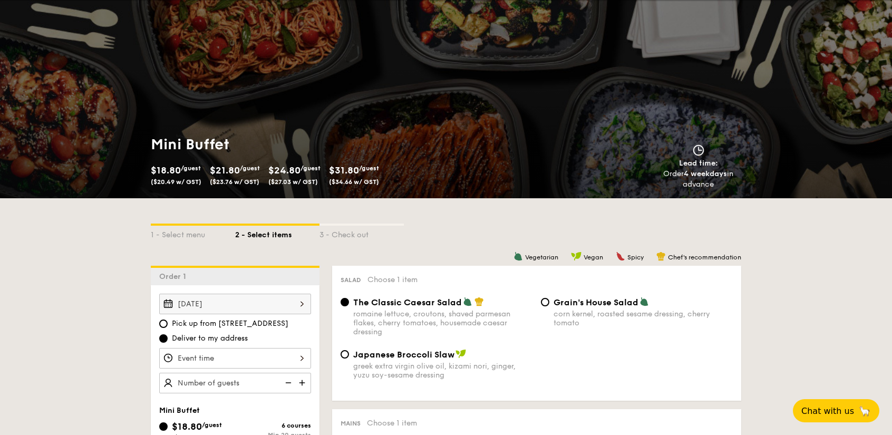
click at [261, 356] on input "Smoked Mesquite Whole Chicken brined in our in-house blend of herbs and spices,…" at bounding box center [235, 358] width 152 height 21
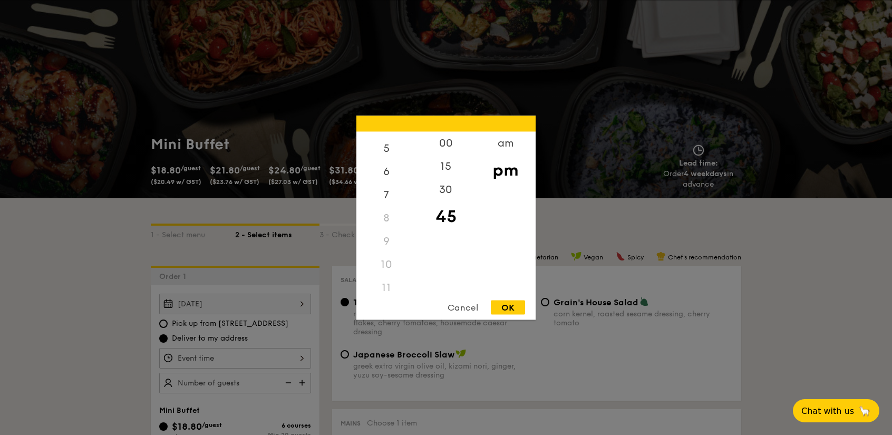
scroll to position [124, 0]
click at [508, 149] on div "am" at bounding box center [505, 146] width 60 height 31
click at [390, 280] on div "11" at bounding box center [386, 285] width 60 height 31
click at [504, 304] on div "OK" at bounding box center [508, 307] width 34 height 14
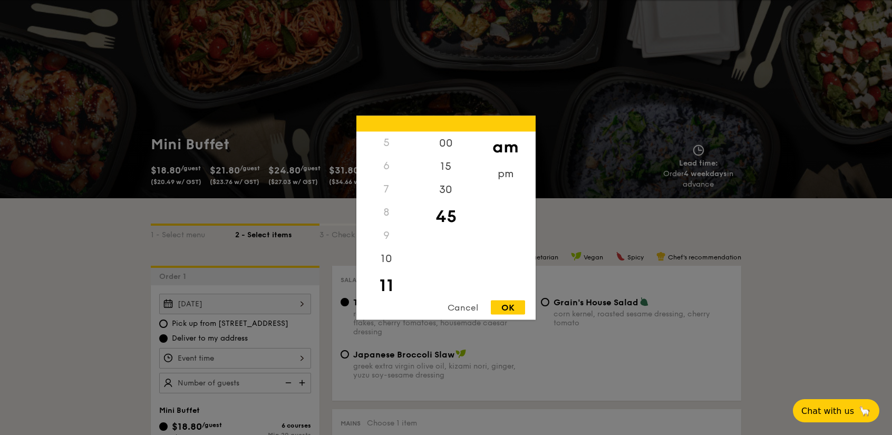
type input "11:45AM"
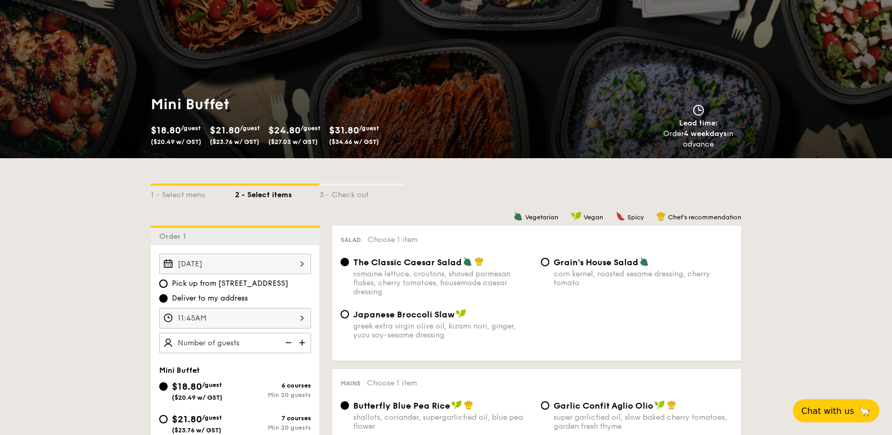
scroll to position [105, 0]
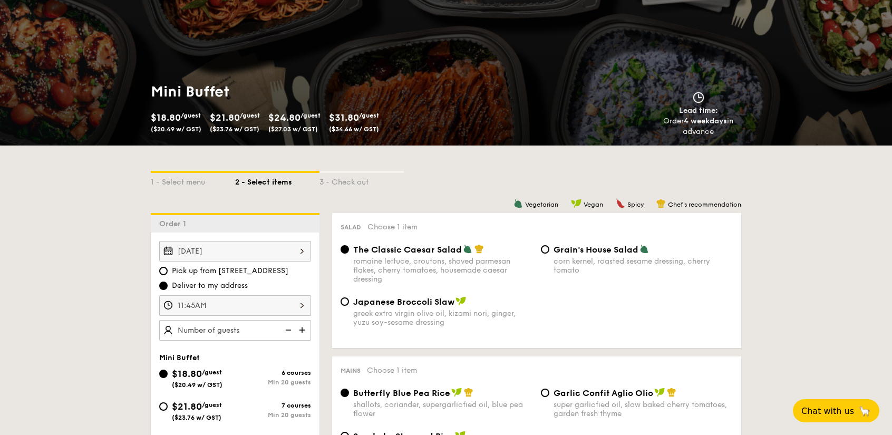
click at [302, 328] on img at bounding box center [303, 330] width 16 height 20
type input "25 guests"
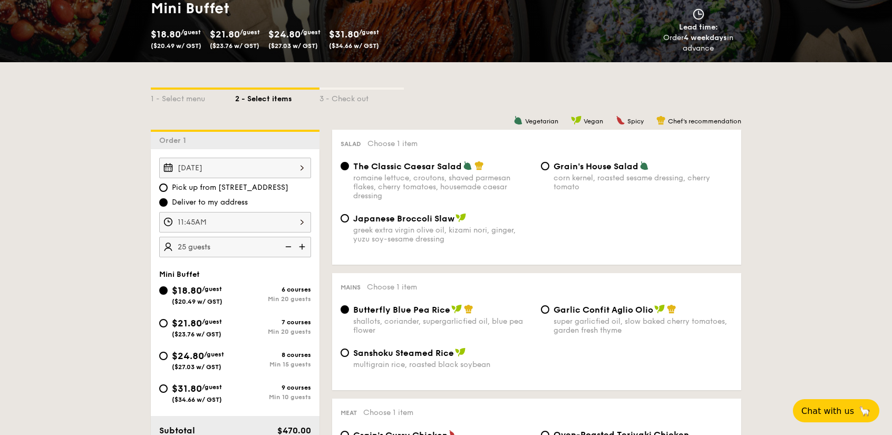
scroll to position [211, 0]
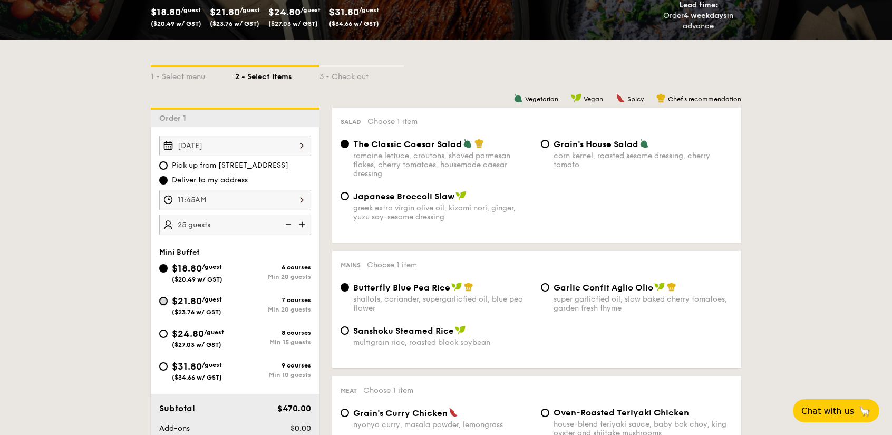
click at [165, 298] on input "$21.80 /guest ($23.76 w/ GST) 7 courses Min 20 guests" at bounding box center [163, 301] width 8 height 8
radio input "true"
radio input "false"
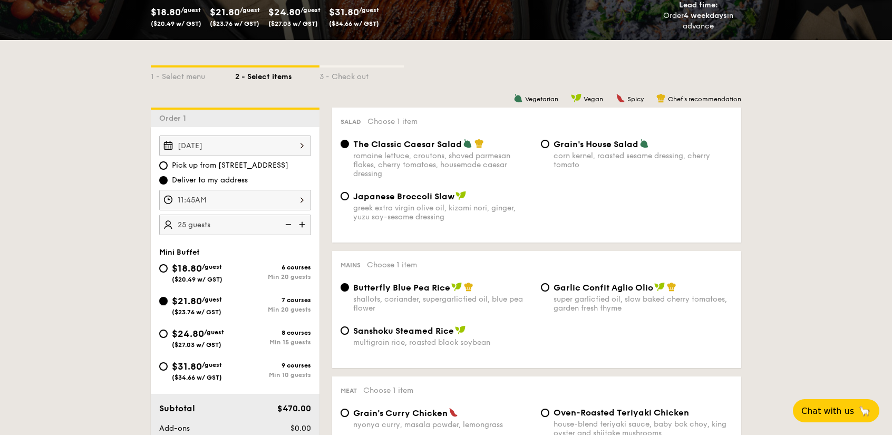
radio input "true"
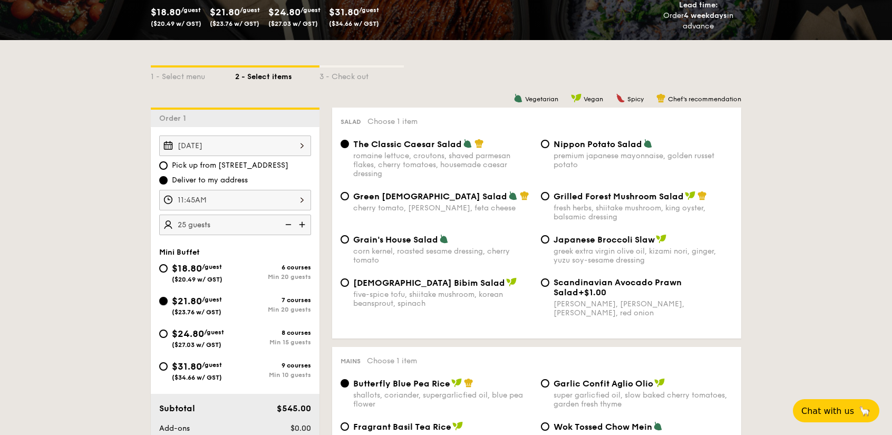
drag, startPoint x: 162, startPoint y: 302, endPoint x: 169, endPoint y: 299, distance: 7.1
click at [162, 302] on input "$21.80 /guest ($23.76 w/ GST) 7 courses Min 20 guests" at bounding box center [163, 301] width 8 height 8
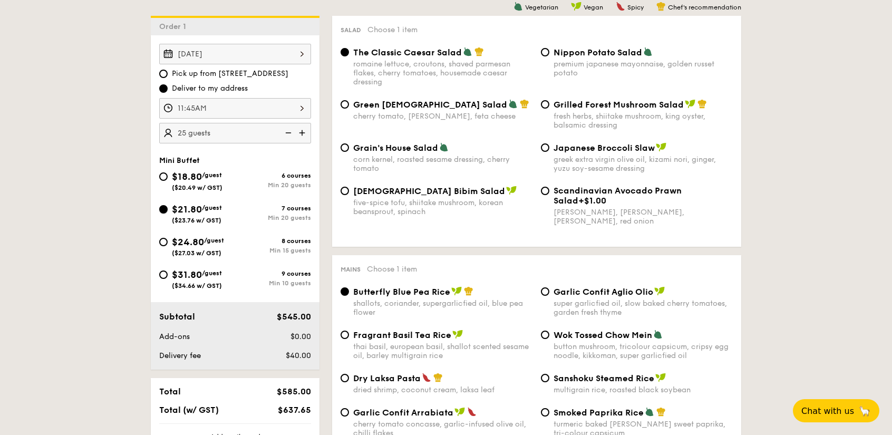
scroll to position [315, 0]
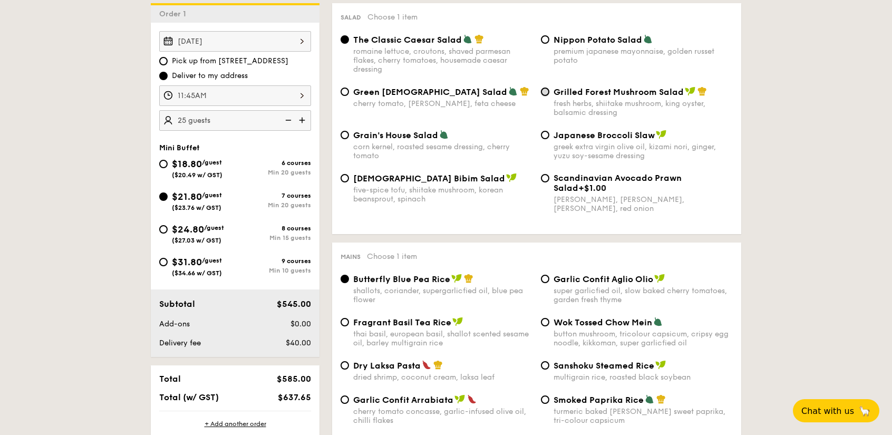
click at [546, 93] on input "Grilled Forest Mushroom Salad fresh herbs, shiitake mushroom, king oyster, bals…" at bounding box center [545, 92] width 8 height 8
radio input "true"
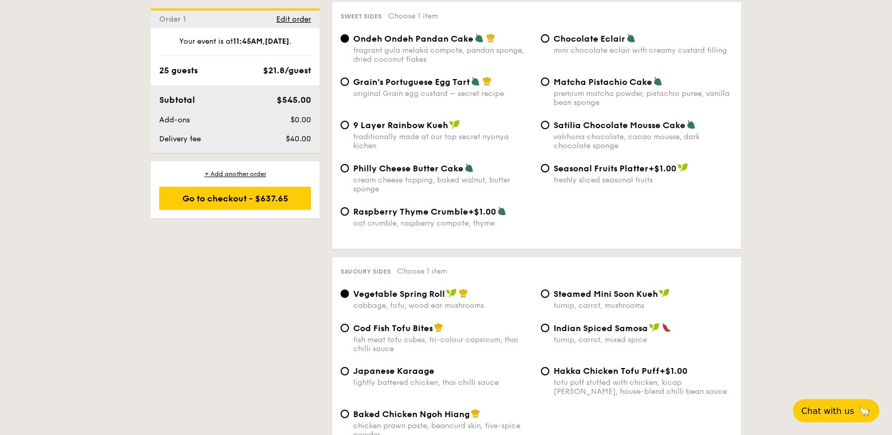
scroll to position [1630, 0]
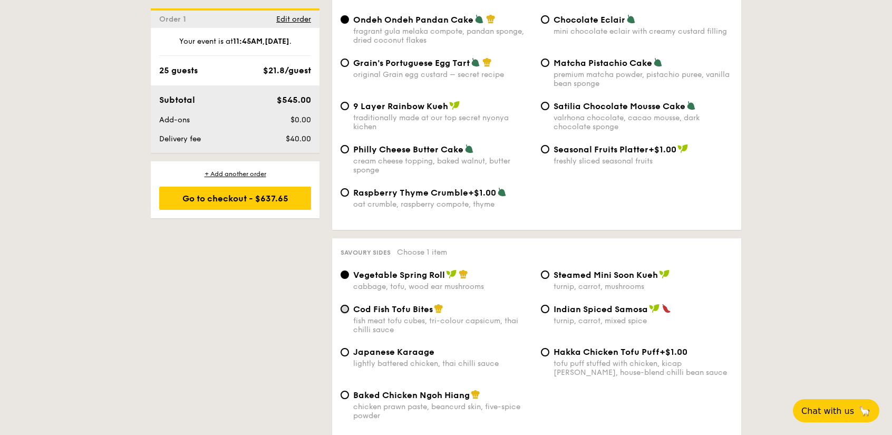
click at [344, 305] on input "Cod Fish Tofu Bites fish meat tofu cubes, tri-colour capsicum, thai chilli sauce" at bounding box center [345, 309] width 8 height 8
radio input "true"
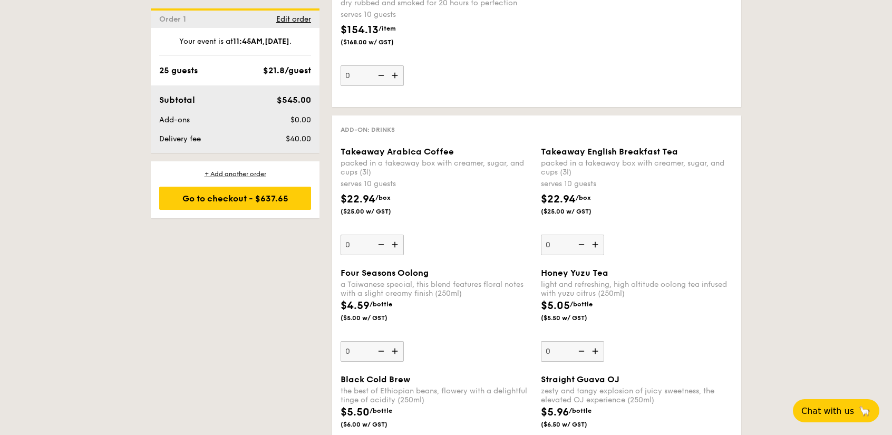
scroll to position [2314, 0]
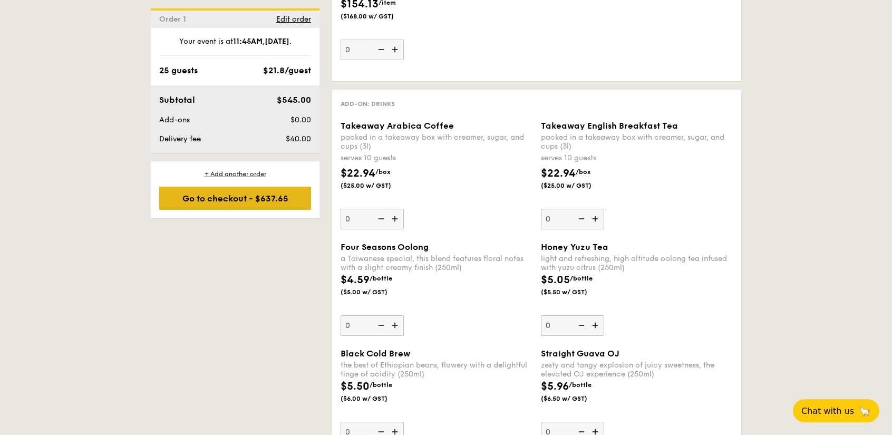
click at [254, 195] on div "Go to checkout - $637.65" at bounding box center [235, 198] width 152 height 23
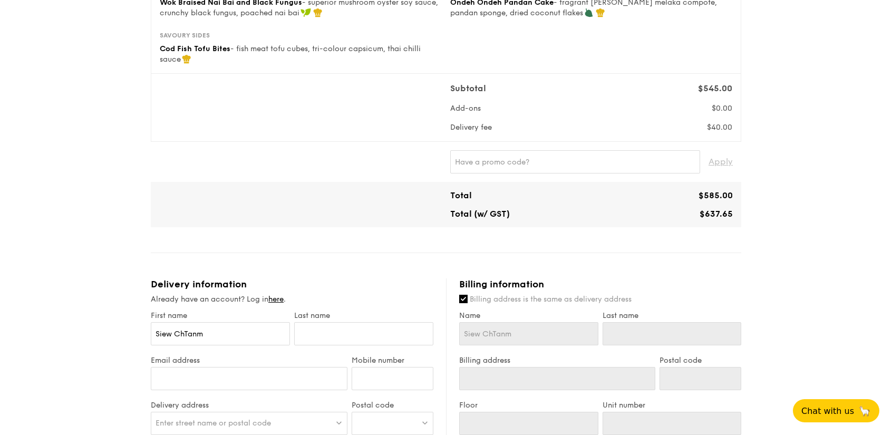
scroll to position [317, 0]
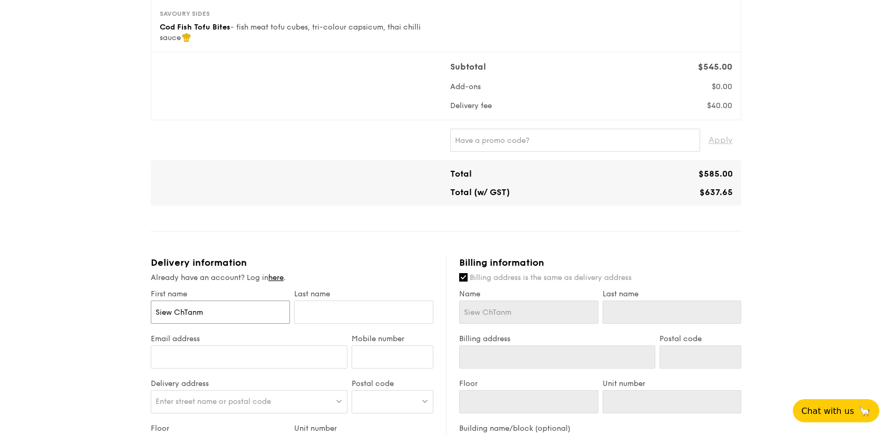
click at [242, 312] on input "Siew ChTanm" at bounding box center [220, 311] width 139 height 23
type input "Siew ChTan"
type input "Siew ChTa"
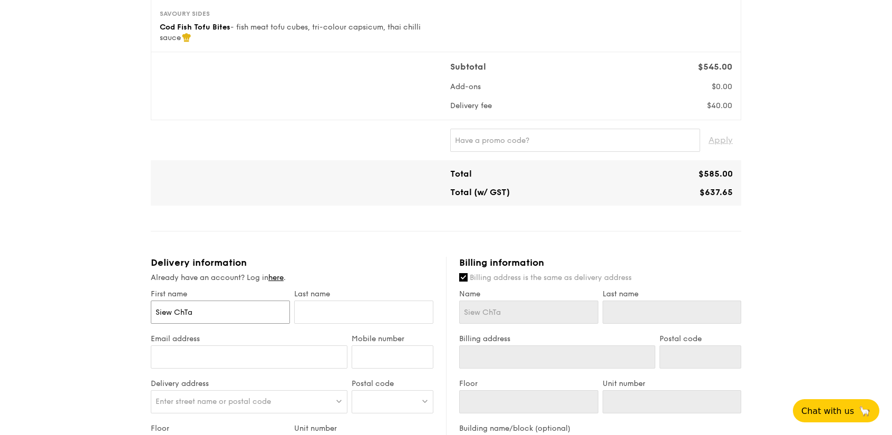
type input "Siew ChT"
type input "Siew Ch"
type input "Siew Chi"
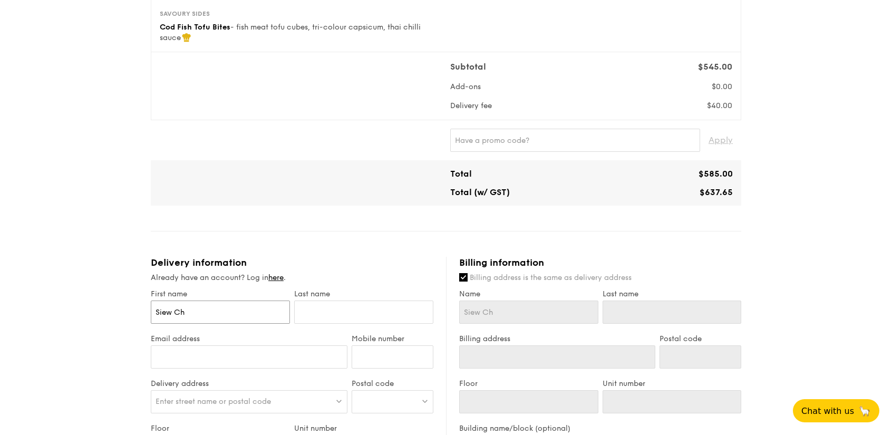
type input "Siew Chi"
type input "Siew Chie"
type input "[PERSON_NAME]"
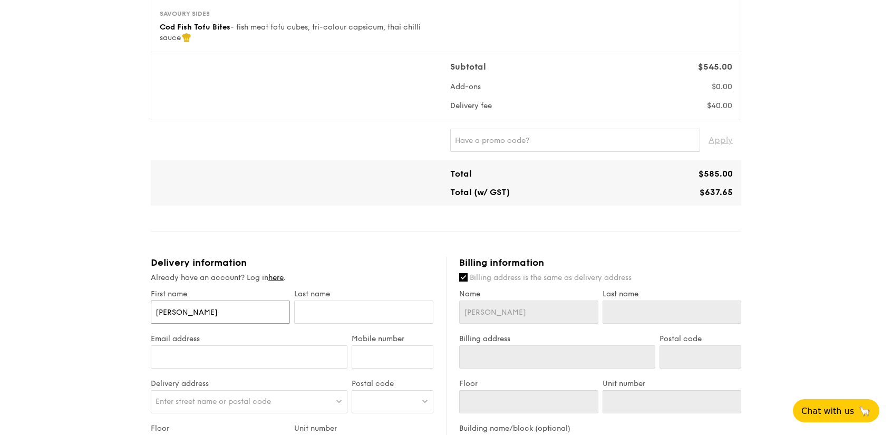
type input "[PERSON_NAME]"
click at [351, 309] on input "text" at bounding box center [363, 311] width 139 height 23
type input "T"
type input "Ta"
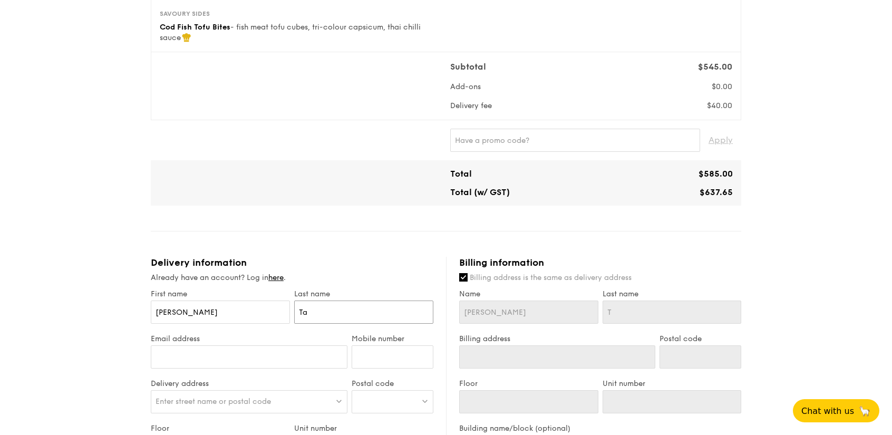
type input "Ta"
type input "Tan"
drag, startPoint x: 208, startPoint y: 314, endPoint x: 105, endPoint y: 309, distance: 102.9
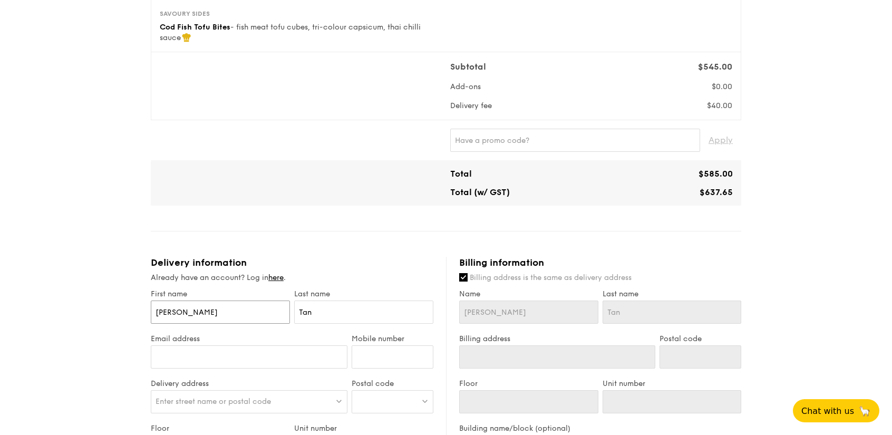
click at [103, 308] on div "1 - Select menu 2 - Select items 3 - Check out Mini Buffet $21.80 /guest ($23.7…" at bounding box center [446, 259] width 892 height 1111
type input "T"
type input "Ta"
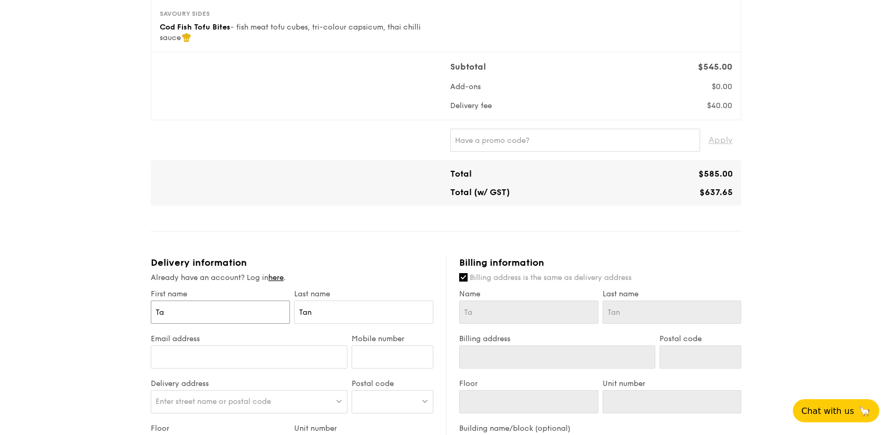
type input "Tan"
drag, startPoint x: 327, startPoint y: 319, endPoint x: 232, endPoint y: 310, distance: 94.8
click at [226, 306] on div "First name Tan Last name Tan" at bounding box center [292, 311] width 287 height 45
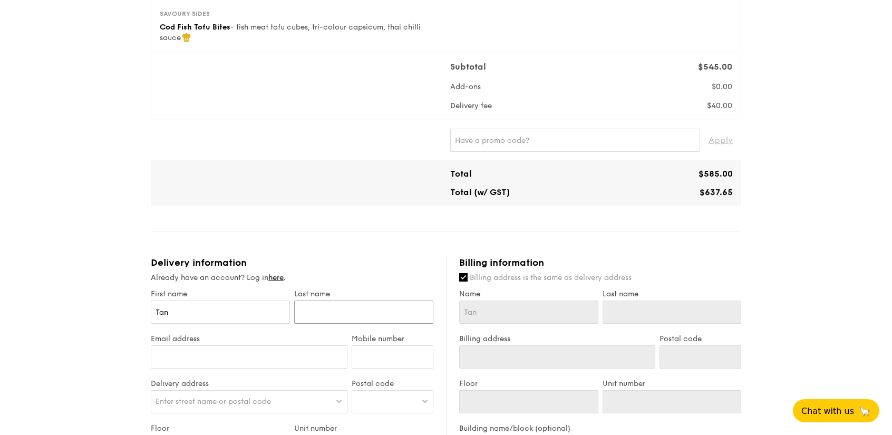
type input "S"
type input "Si"
type input "Siew"
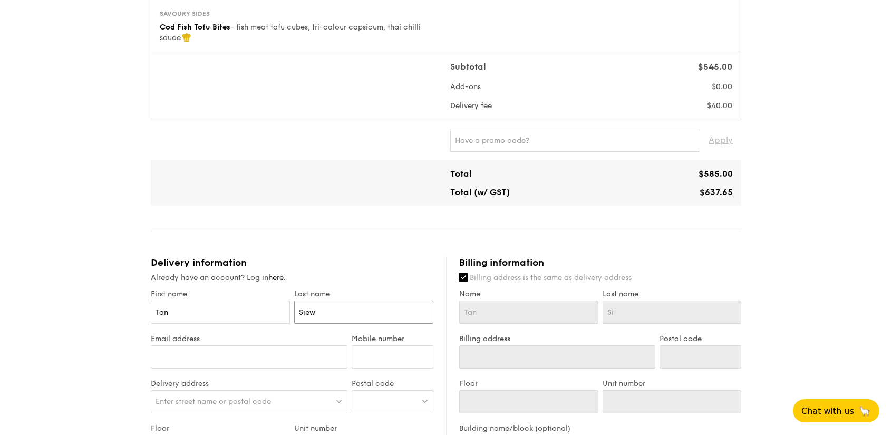
type input "Siew"
type input "[PERSON_NAME]"
drag, startPoint x: 176, startPoint y: 356, endPoint x: 171, endPoint y: 363, distance: 7.9
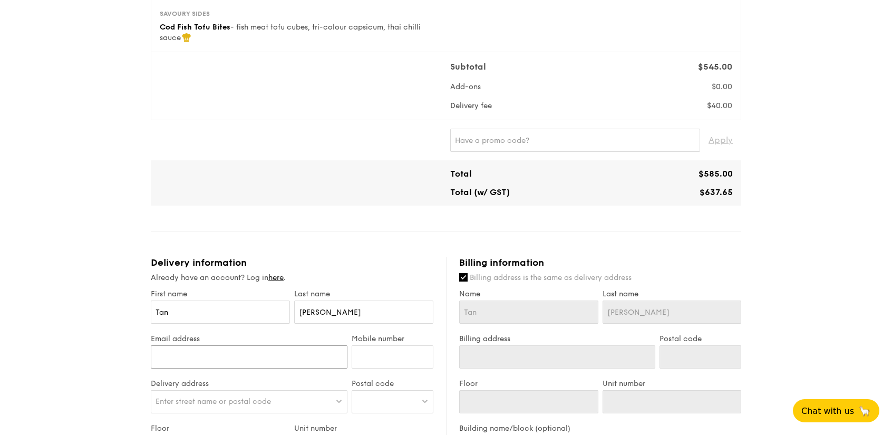
click at [171, 363] on input "Email address" at bounding box center [249, 356] width 197 height 23
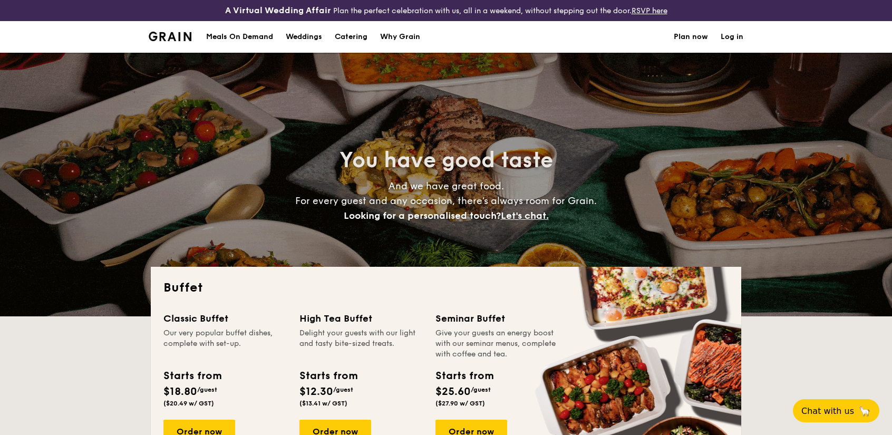
select select
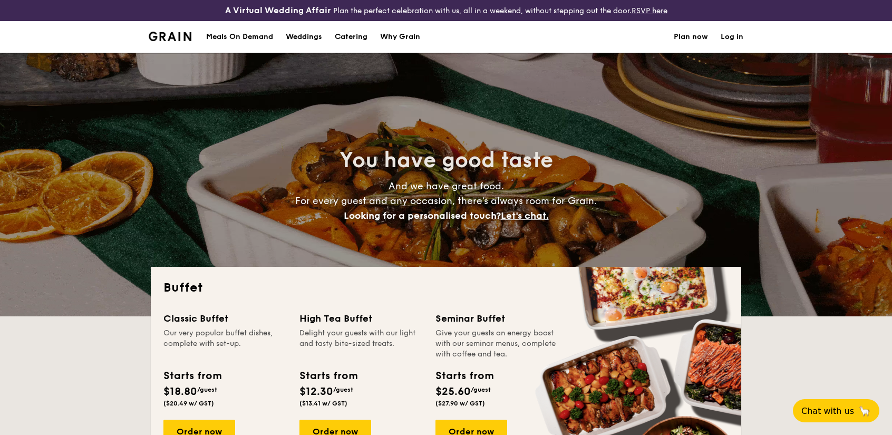
click at [733, 35] on link "Log in" at bounding box center [732, 37] width 23 height 32
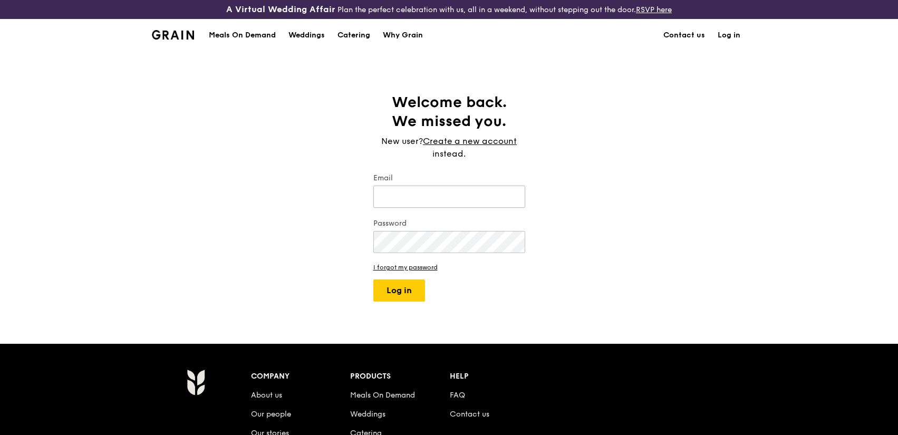
click at [423, 205] on input "Email" at bounding box center [449, 197] width 152 height 22
type input "tansiewchien"
click at [487, 143] on link "Create a new account" at bounding box center [470, 141] width 94 height 13
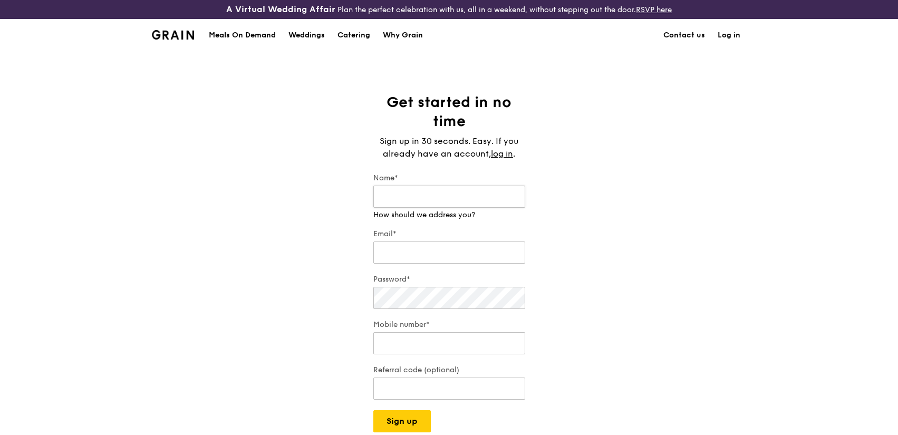
click at [451, 193] on input "Name*" at bounding box center [449, 197] width 152 height 22
type input "Tan Siew Chien"
click at [413, 241] on input "Email*" at bounding box center [449, 252] width 152 height 22
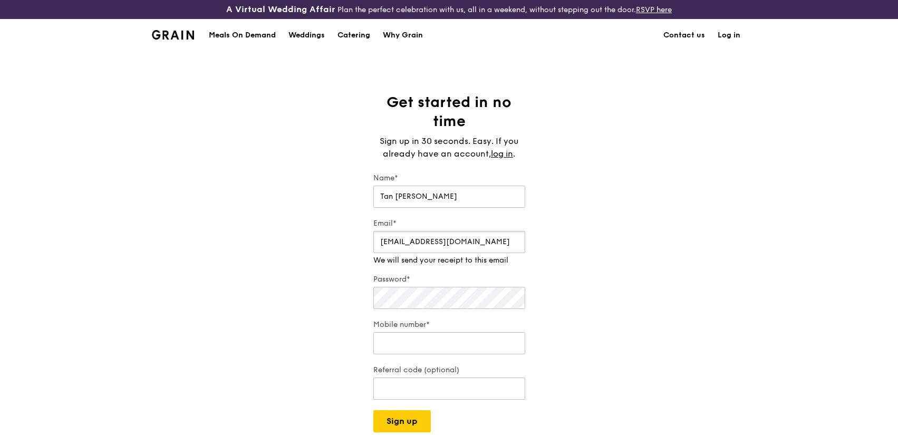
type input "[EMAIL_ADDRESS][DOMAIN_NAME]"
click at [461, 334] on input "Mobile number*" at bounding box center [449, 343] width 152 height 22
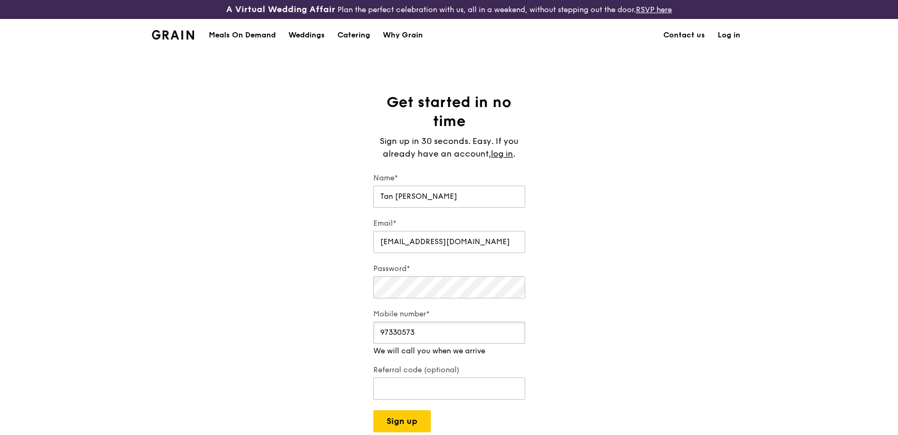
scroll to position [53, 0]
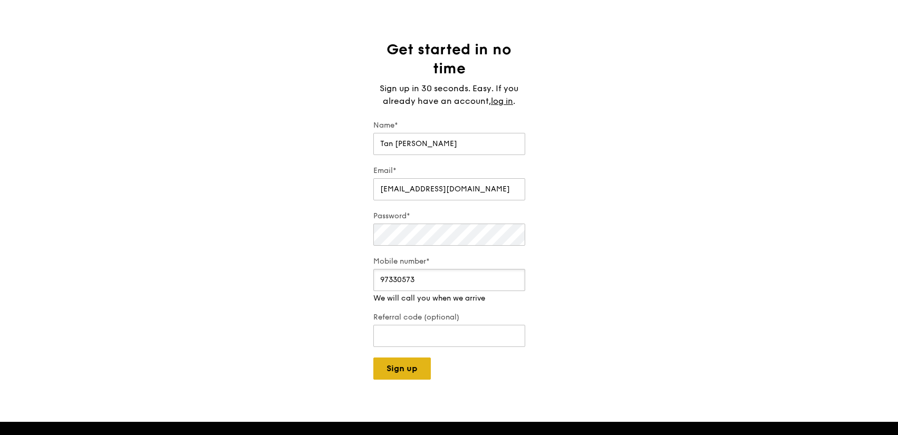
type input "97330573"
click at [415, 357] on button "Sign up" at bounding box center [401, 368] width 57 height 22
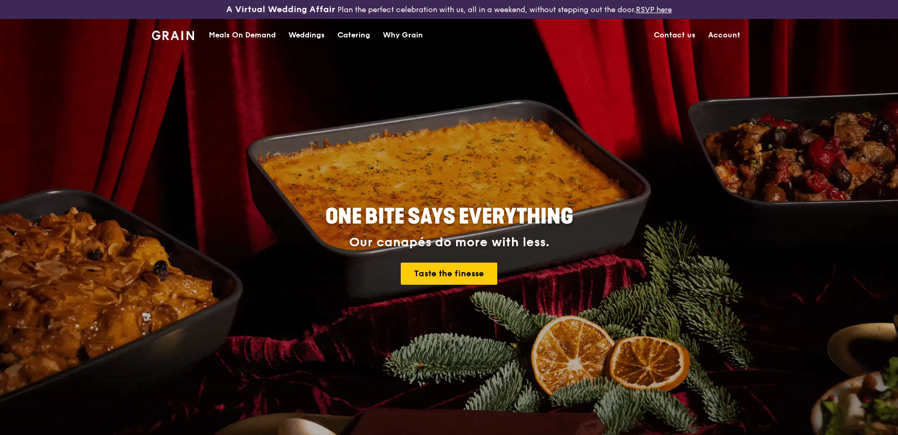
click at [354, 35] on div "Catering" at bounding box center [353, 36] width 33 height 32
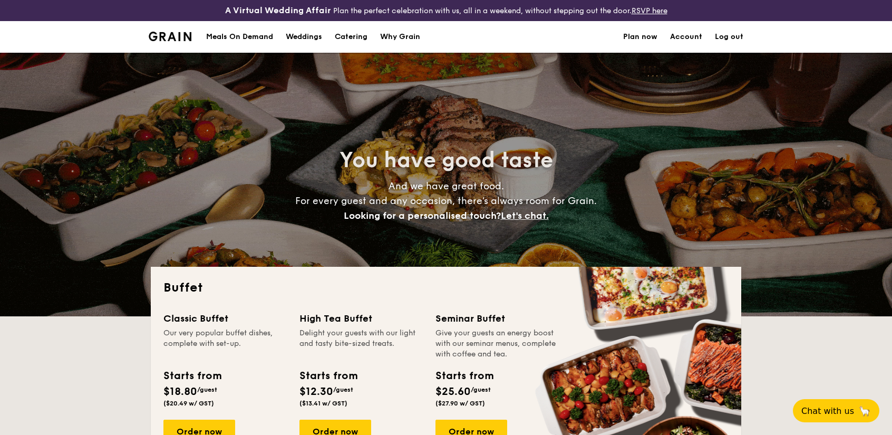
select select
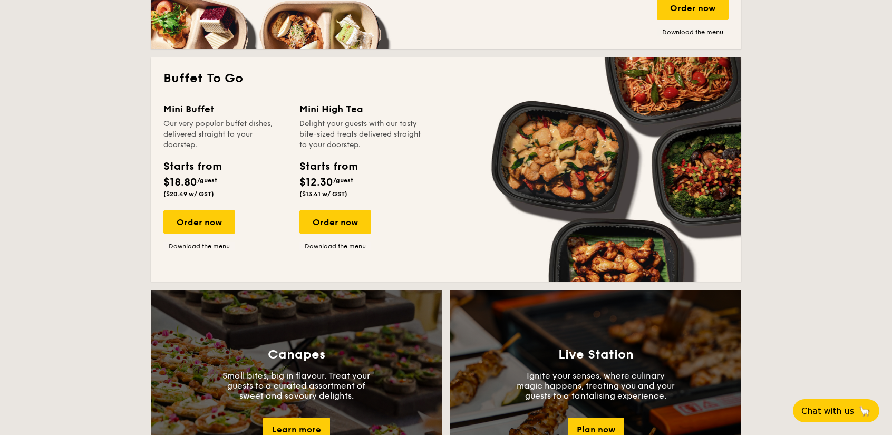
scroll to position [685, 0]
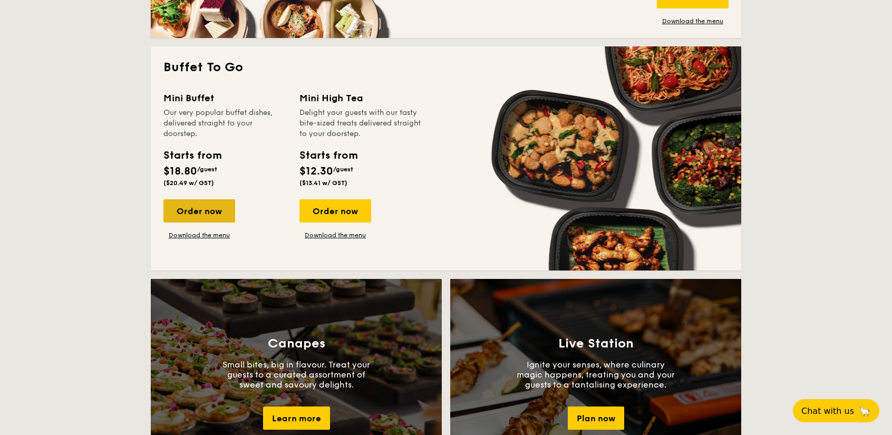
click at [202, 215] on div "Order now" at bounding box center [199, 210] width 72 height 23
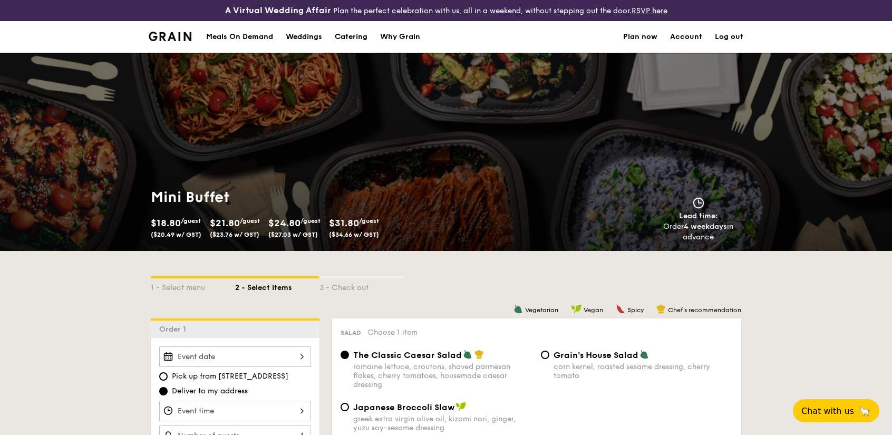
click at [296, 356] on input "Smoked Mesquite Whole Chicken brined in our in-house blend of herbs and spices,…" at bounding box center [235, 356] width 152 height 21
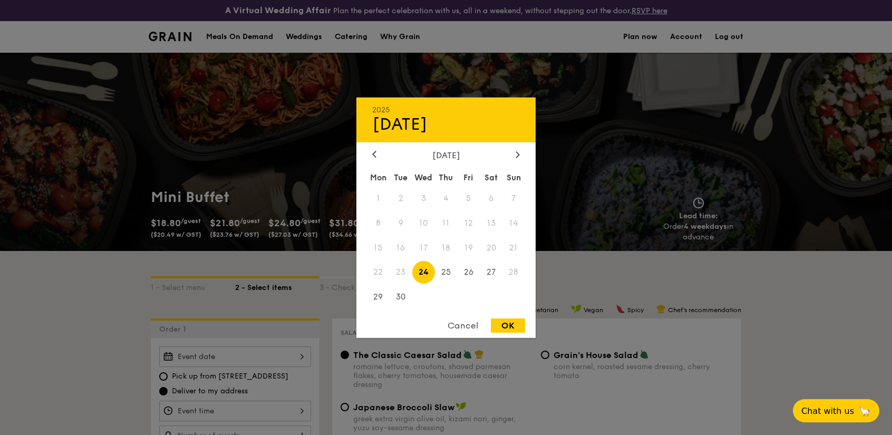
click at [506, 327] on div "OK" at bounding box center [508, 325] width 34 height 14
type input "[DATE]"
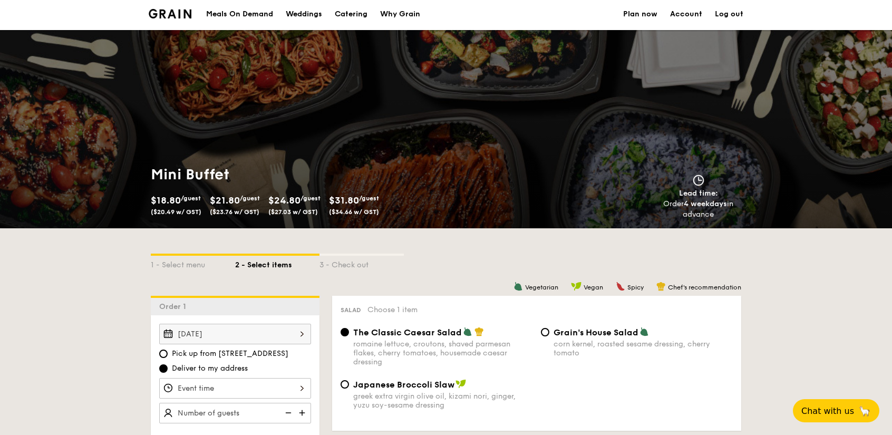
scroll to position [53, 0]
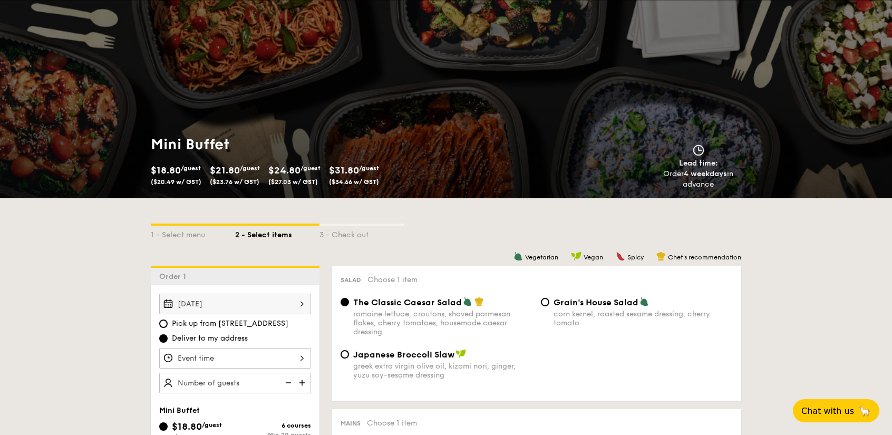
click at [235, 358] on input "Smoked Mesquite Whole Chicken brined in our in-house blend of herbs and spices,…" at bounding box center [235, 358] width 152 height 21
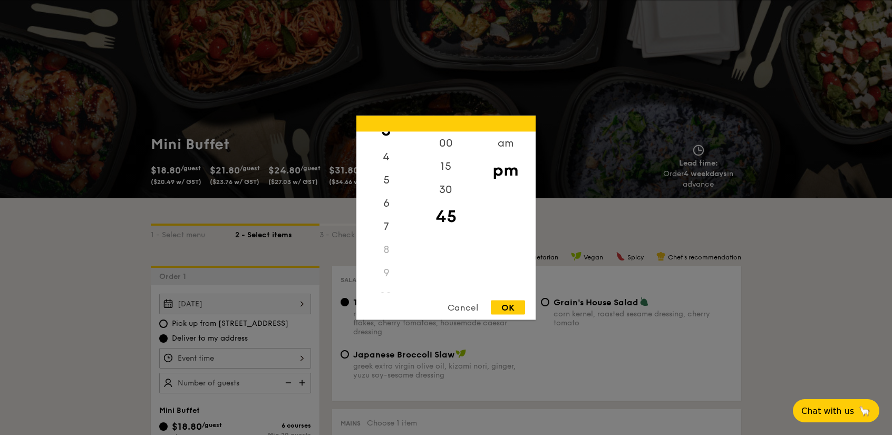
scroll to position [105, 0]
click at [504, 147] on div "am" at bounding box center [505, 146] width 60 height 31
click at [391, 277] on div "11" at bounding box center [386, 285] width 60 height 31
click at [505, 307] on div "OK" at bounding box center [508, 307] width 34 height 14
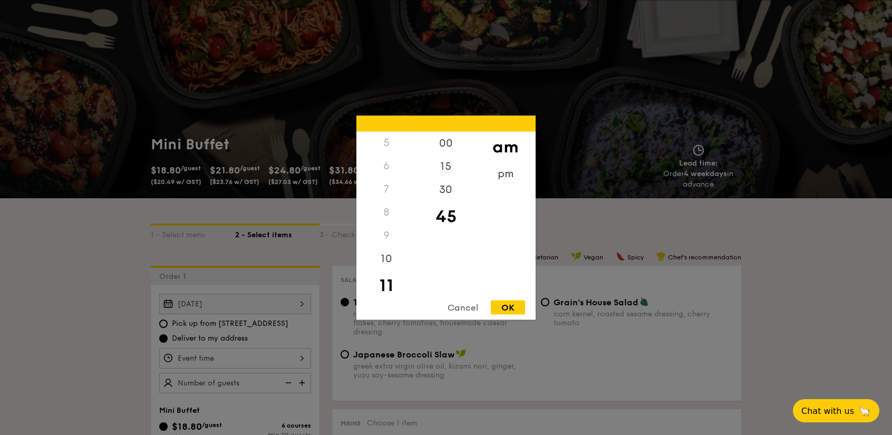
type input "11:45AM"
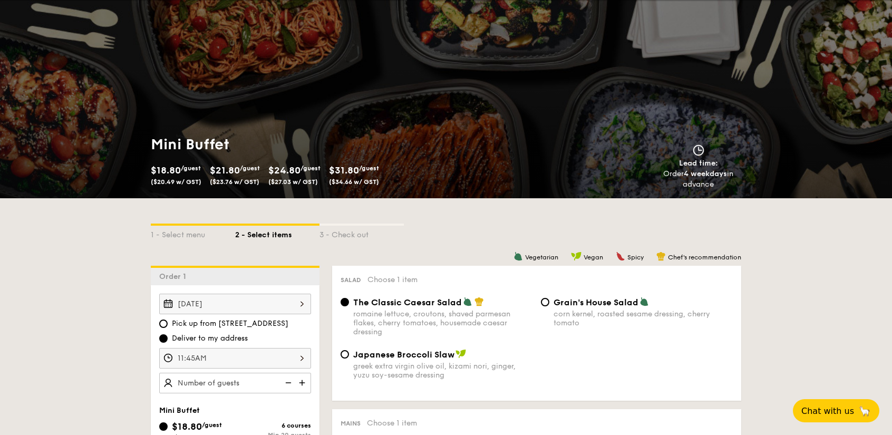
click at [300, 383] on img at bounding box center [303, 383] width 16 height 20
click at [303, 384] on img at bounding box center [303, 383] width 16 height 20
type input "25 guests"
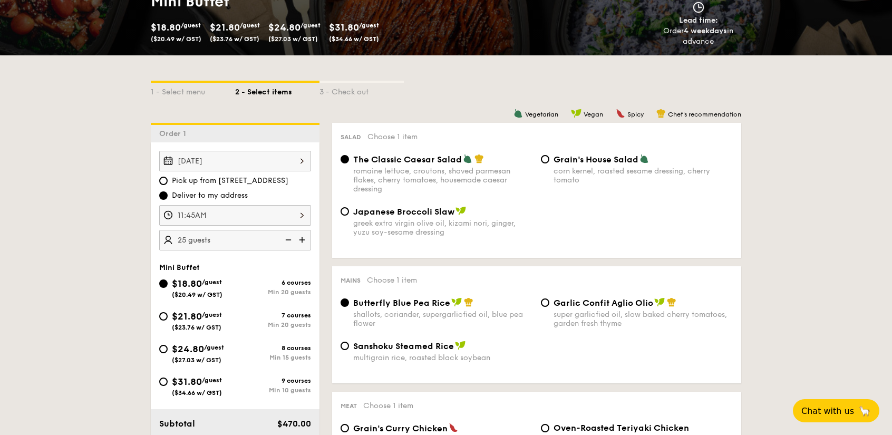
scroll to position [211, 0]
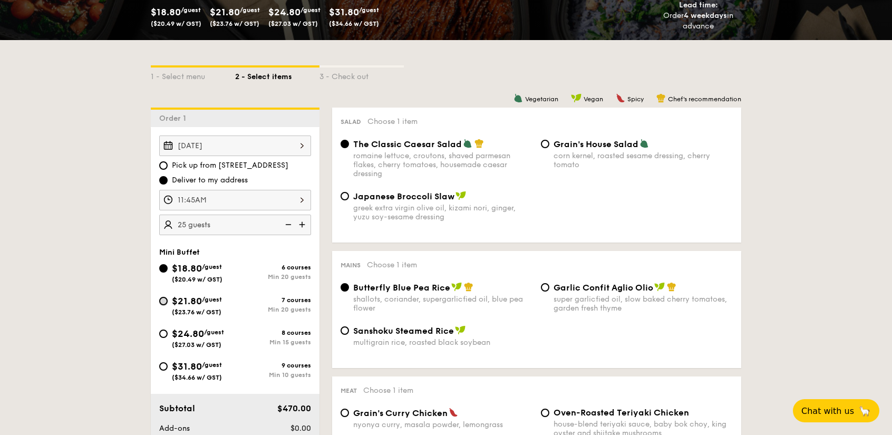
click at [162, 301] on input "$21.80 /guest ($23.76 w/ GST) 7 courses Min 20 guests" at bounding box center [163, 301] width 8 height 8
radio input "true"
radio input "false"
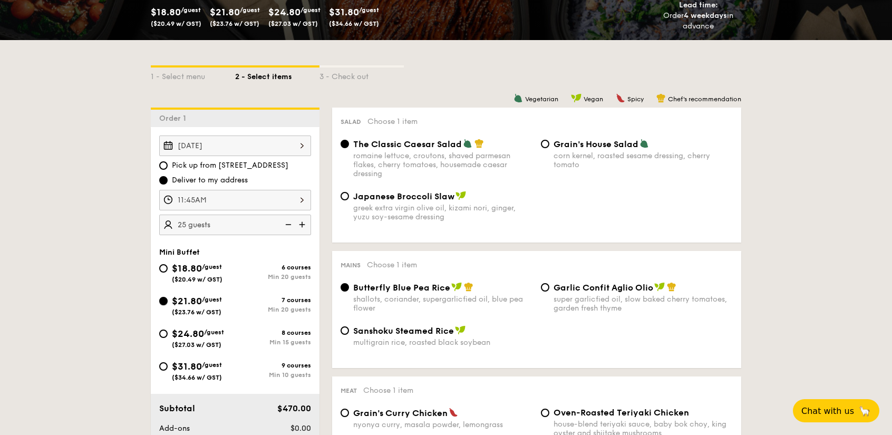
radio input "true"
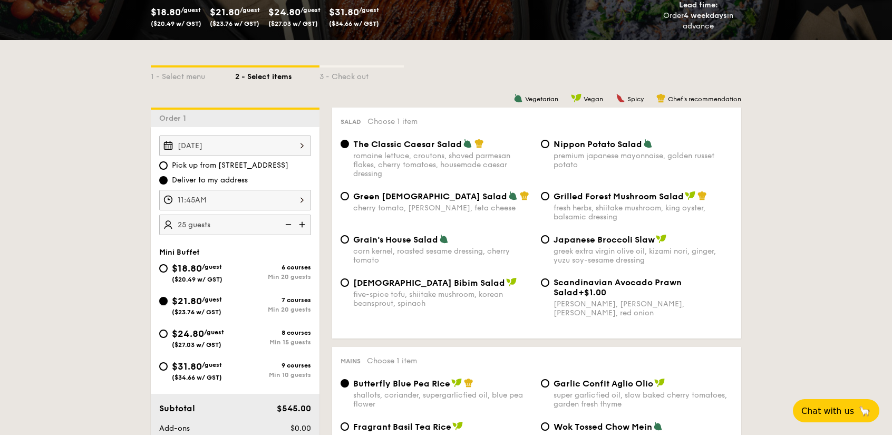
click at [164, 303] on input "$21.80 /guest ($23.76 w/ GST) 7 courses Min 20 guests" at bounding box center [163, 301] width 8 height 8
click at [548, 196] on input "Grilled Forest Mushroom Salad fresh herbs, shiitake mushroom, king oyster, bals…" at bounding box center [545, 196] width 8 height 8
radio input "true"
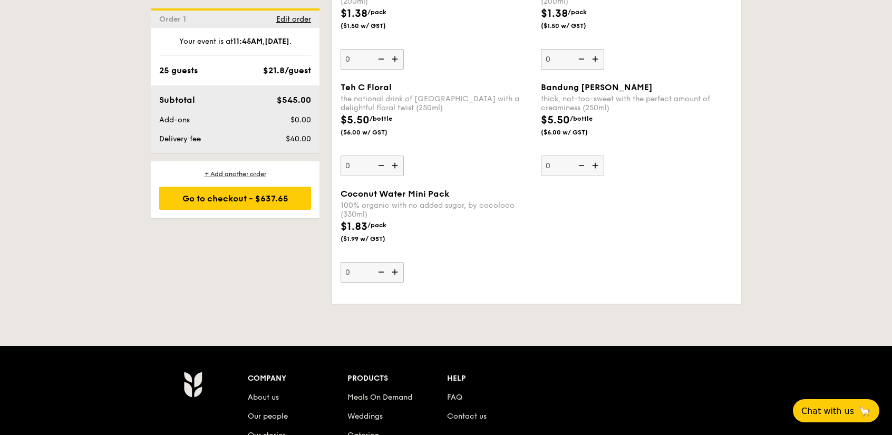
scroll to position [2946, 0]
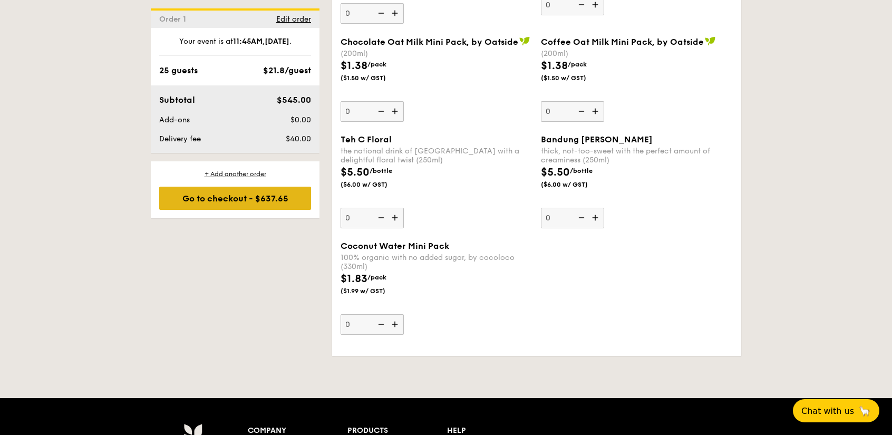
click at [242, 198] on div "Go to checkout - $637.65" at bounding box center [235, 198] width 152 height 23
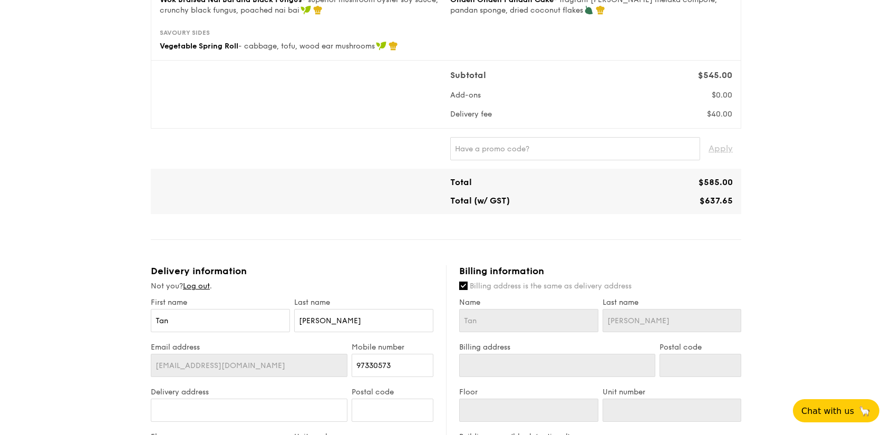
scroll to position [317, 0]
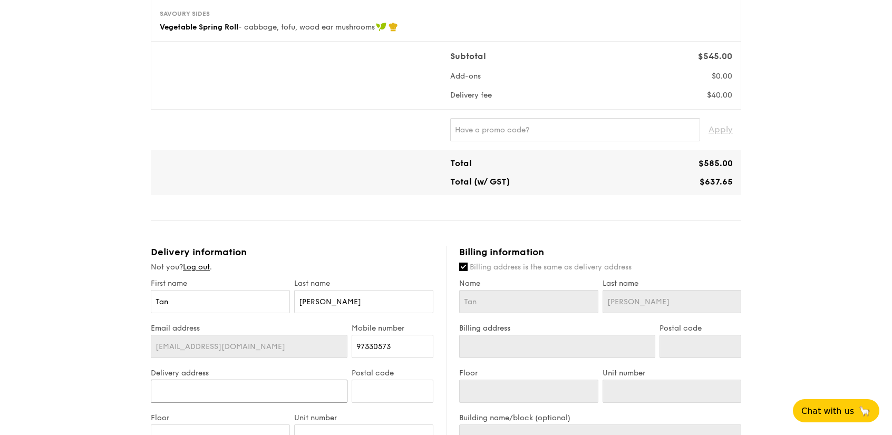
click at [295, 391] on input "Delivery address" at bounding box center [249, 391] width 197 height 23
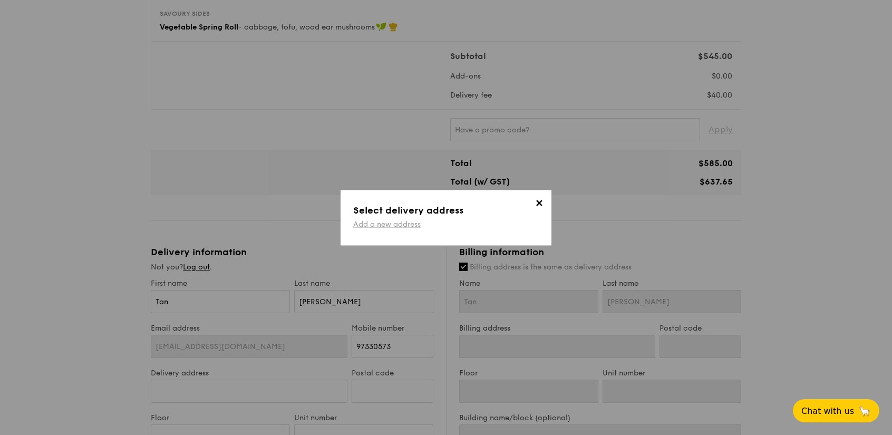
click at [396, 225] on link "Add a new address" at bounding box center [386, 223] width 67 height 9
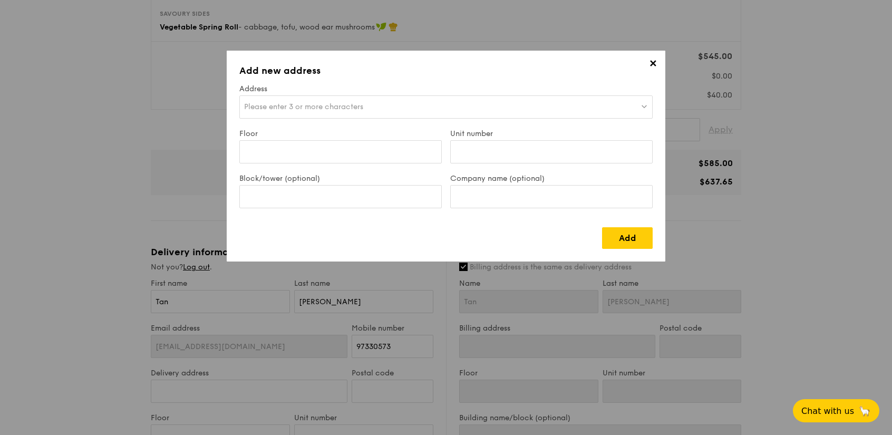
click at [293, 108] on span "Please enter 3 or more characters" at bounding box center [303, 106] width 119 height 9
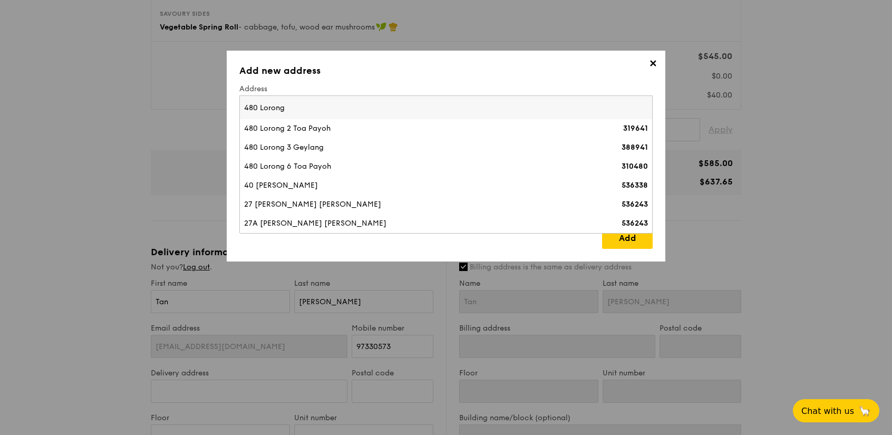
type input "480 Lorong 6"
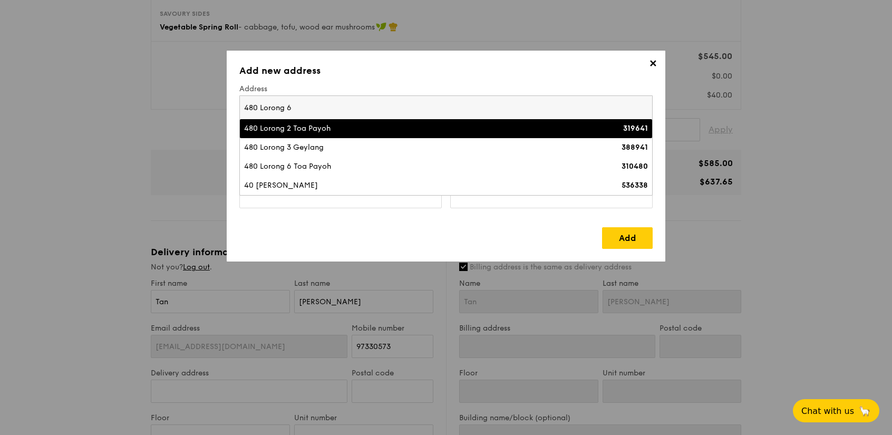
click at [320, 132] on div "480 Lorong 2 Toa Payoh" at bounding box center [395, 128] width 303 height 11
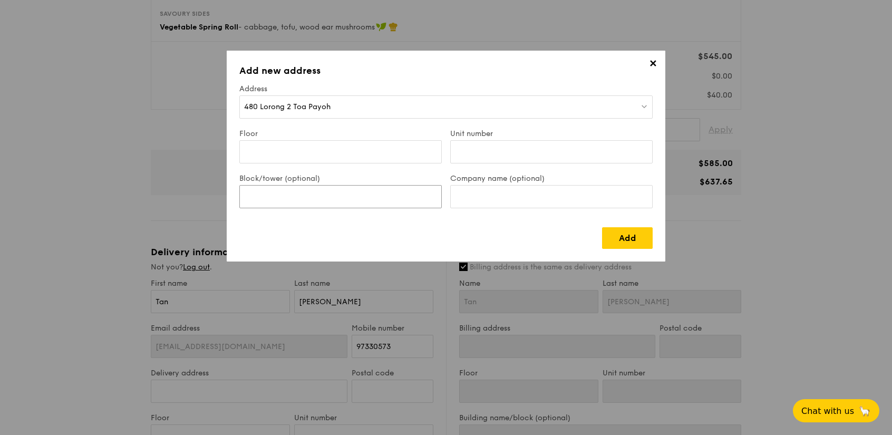
click at [372, 201] on input "Block/tower (optional)" at bounding box center [340, 196] width 202 height 23
type input "HDB Hub"
click at [342, 151] on input "Floor" at bounding box center [340, 151] width 202 height 23
type input "17th"
click at [247, 196] on input "HDB Hub" at bounding box center [340, 196] width 202 height 23
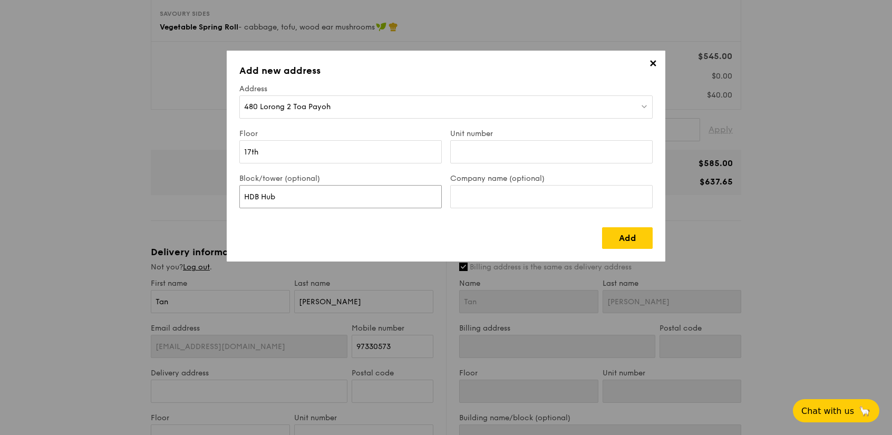
click at [285, 195] on input "HDB Hub" at bounding box center [340, 196] width 202 height 23
type input "HDB Hub, [GEOGRAPHIC_DATA]"
click at [488, 198] on input "Company name (optional)" at bounding box center [551, 196] width 202 height 23
click at [329, 103] on span "480 Lorong 2 Toa Payoh" at bounding box center [287, 106] width 86 height 9
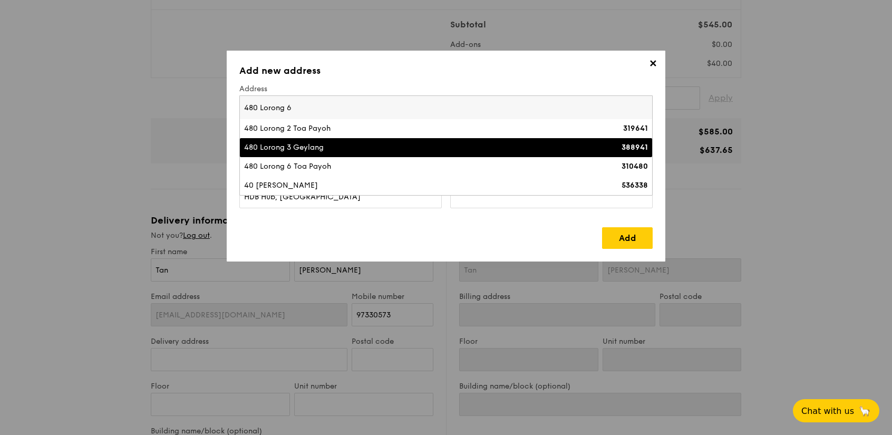
scroll to position [370, 0]
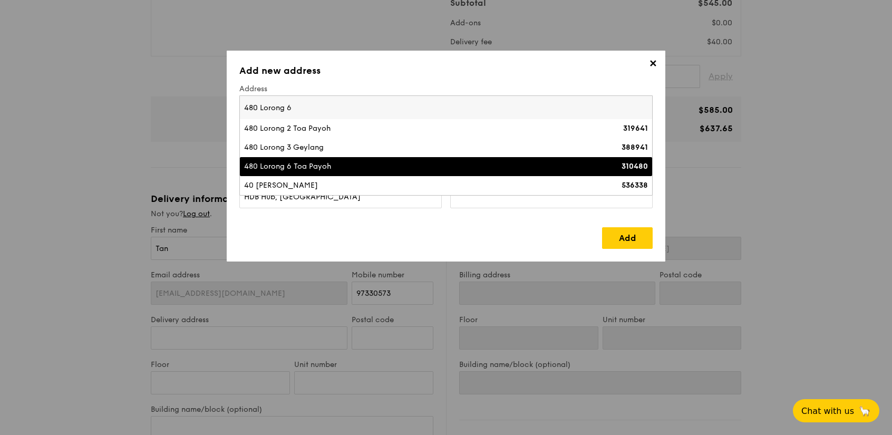
click at [406, 170] on div "480 Lorong 6 Toa Payoh" at bounding box center [395, 166] width 303 height 11
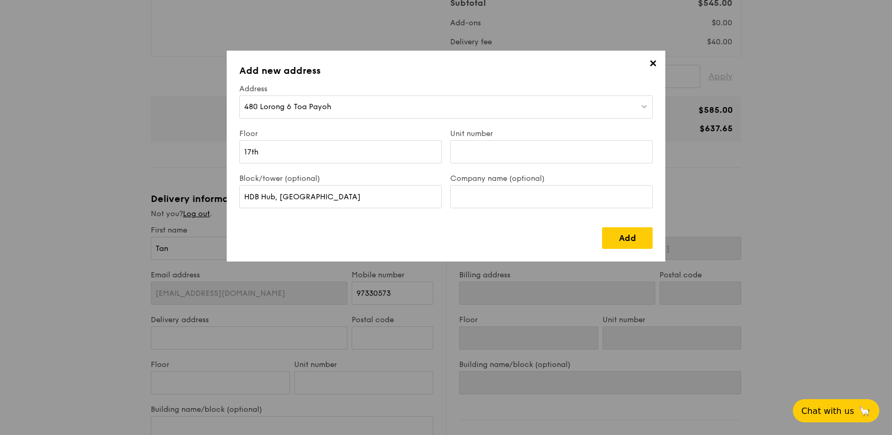
click at [392, 107] on div "480 Lorong 6 Toa Payoh" at bounding box center [445, 106] width 413 height 23
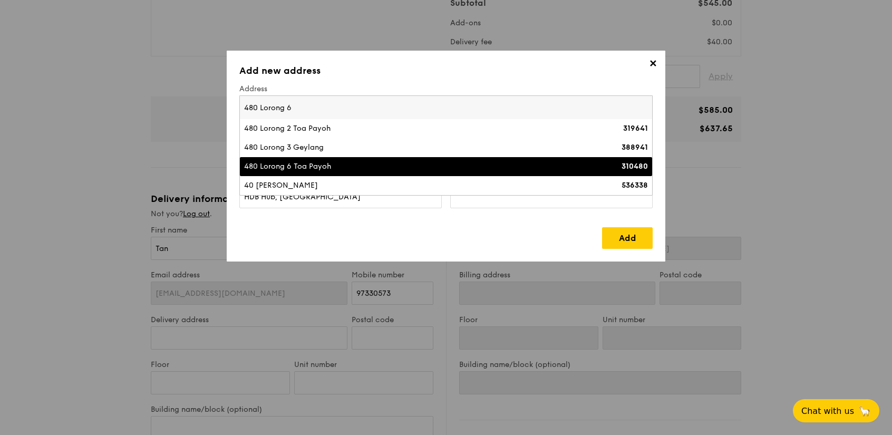
click at [523, 168] on div "480 Lorong 6 Toa Payoh" at bounding box center [395, 166] width 303 height 11
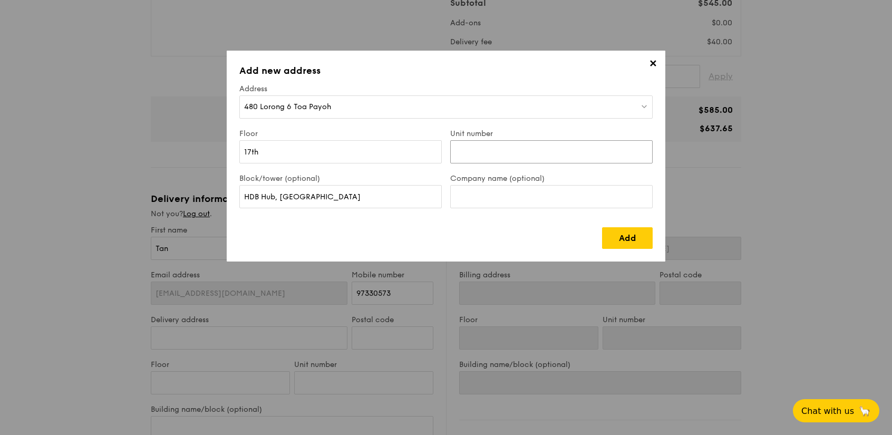
click at [476, 150] on input "Unit number" at bounding box center [551, 151] width 202 height 23
click at [470, 192] on input "Company name (optional)" at bounding box center [551, 196] width 202 height 23
type input "HDB"
click at [326, 193] on input "HDB Hub, [GEOGRAPHIC_DATA]" at bounding box center [340, 196] width 202 height 23
type input "HDB Hub, [GEOGRAPHIC_DATA], Building Quality Group"
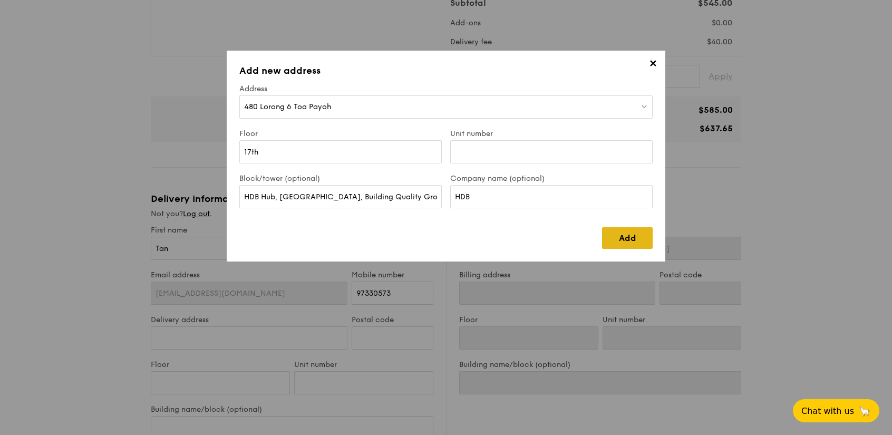
click at [639, 234] on link "Add" at bounding box center [627, 238] width 51 height 22
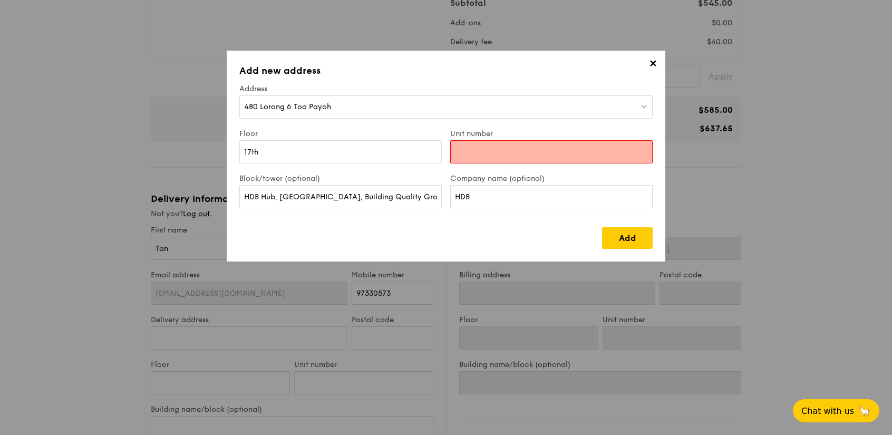
click at [592, 152] on input "Unit number" at bounding box center [551, 151] width 202 height 23
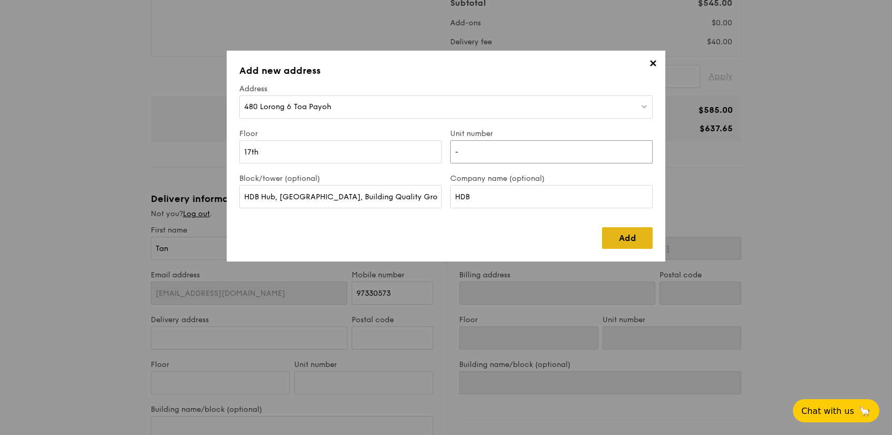
type input "-"
click at [621, 238] on link "Add" at bounding box center [627, 238] width 51 height 22
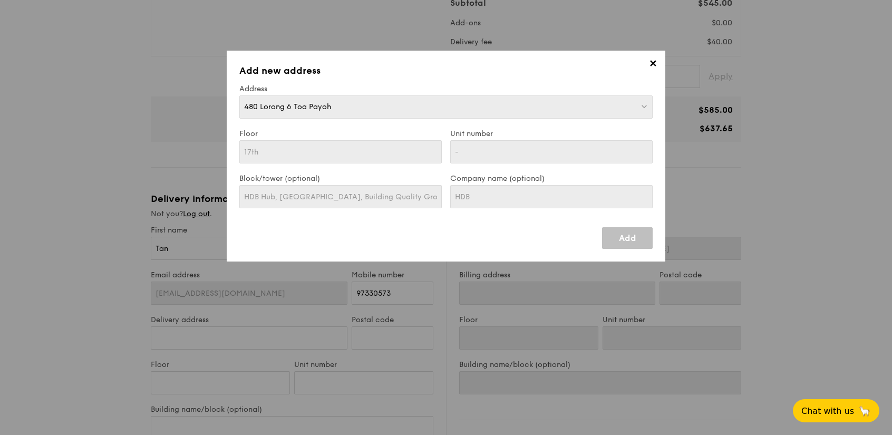
type input "480 Lorong 6 Toa Payoh"
type input "310480"
type input "17th"
type input "-"
type input "HDB Hub, [GEOGRAPHIC_DATA], Building Quality Group"
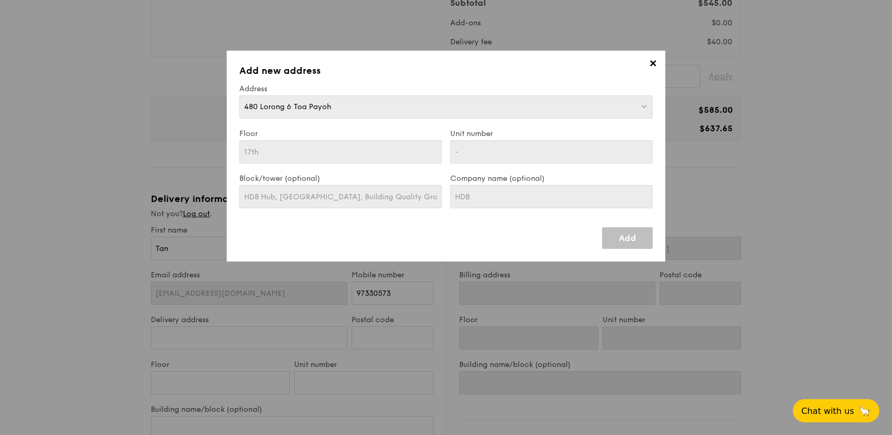
type input "480 Lorong 6 Toa Payoh"
type input "310480"
type input "17th"
type input "-"
type input "HDB Hub, [GEOGRAPHIC_DATA], Building Quality Group"
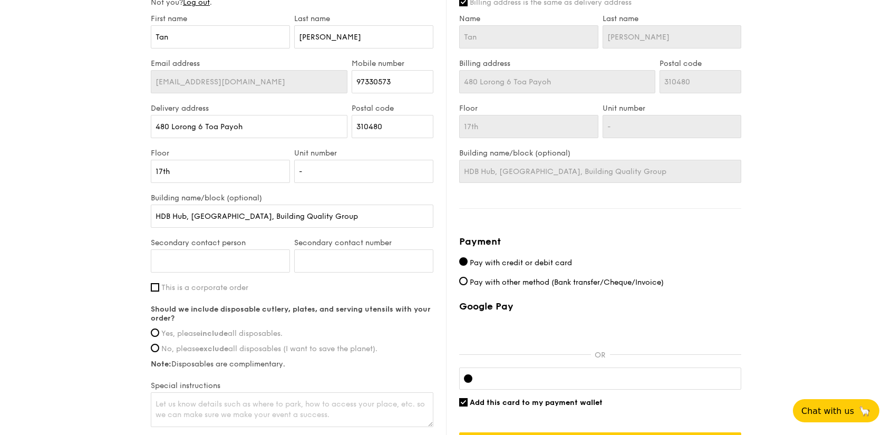
scroll to position [634, 0]
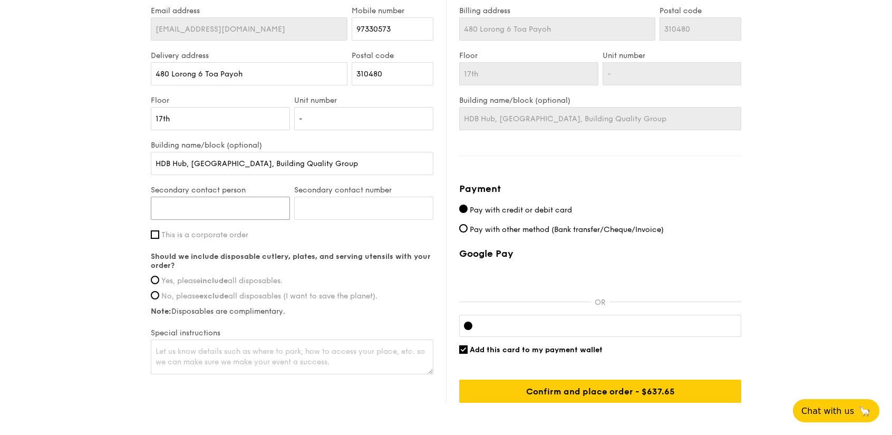
click at [263, 207] on input "Secondary contact person" at bounding box center [220, 208] width 139 height 23
type input "98269078"
click at [155, 237] on input "This is a corporate order" at bounding box center [155, 234] width 8 height 8
checkbox input "true"
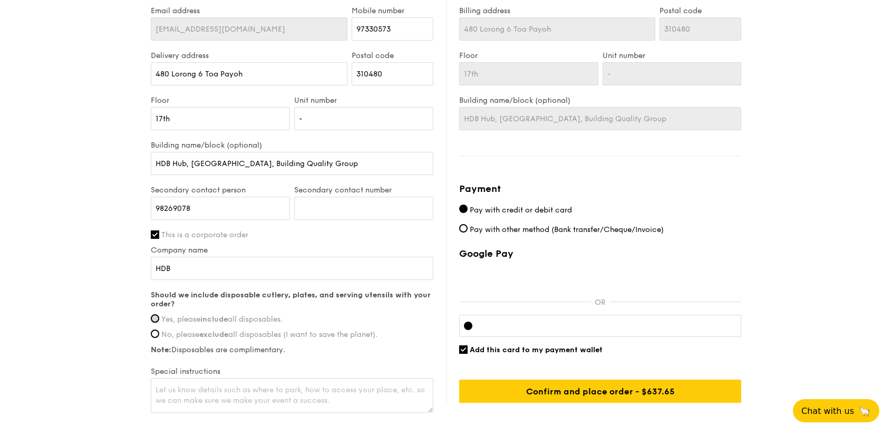
click at [155, 322] on input "Yes, please include all disposables." at bounding box center [155, 318] width 8 height 8
radio input "true"
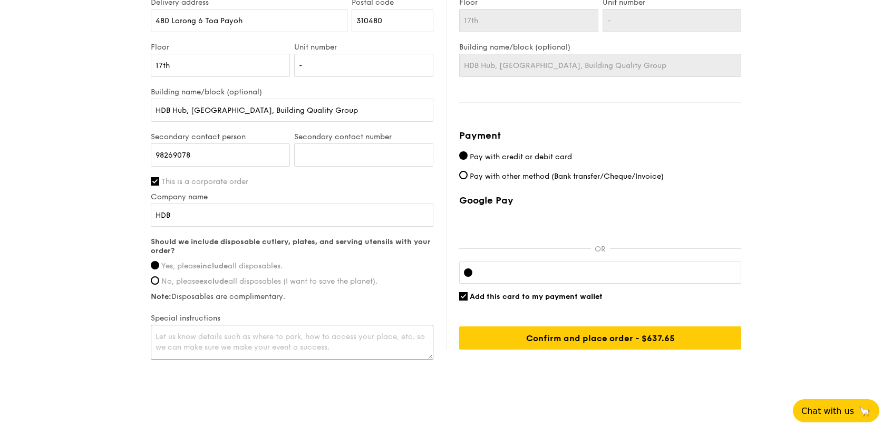
click at [231, 337] on textarea at bounding box center [292, 342] width 283 height 35
drag, startPoint x: 188, startPoint y: 339, endPoint x: 204, endPoint y: 334, distance: 16.7
click at [202, 339] on textarea "To e" at bounding box center [292, 342] width 283 height 35
type textarea "T"
type textarea "E"
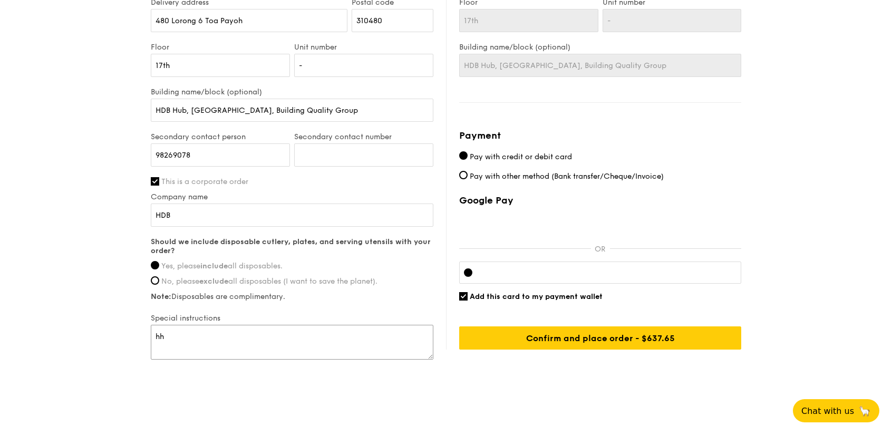
type textarea "h"
click at [174, 335] on textarea at bounding box center [292, 342] width 283 height 35
click at [167, 336] on textarea at bounding box center [292, 342] width 283 height 35
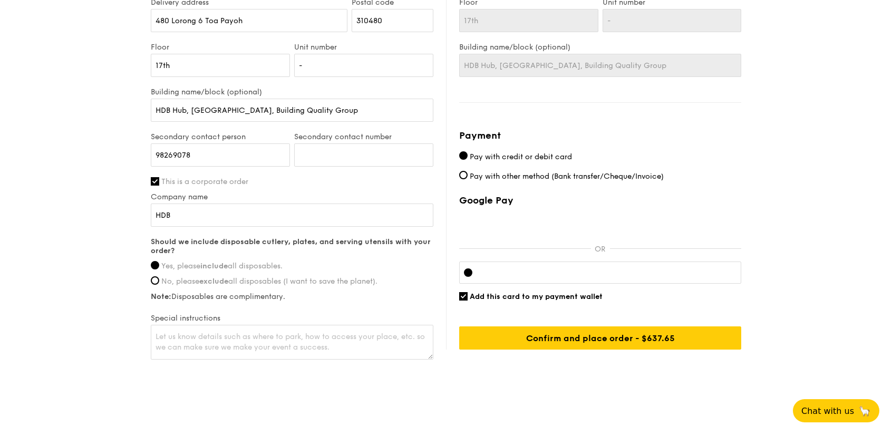
click at [211, 327] on textarea at bounding box center [292, 342] width 283 height 35
click at [228, 335] on textarea at bounding box center [292, 342] width 283 height 35
click at [188, 338] on textarea at bounding box center [292, 342] width 283 height 35
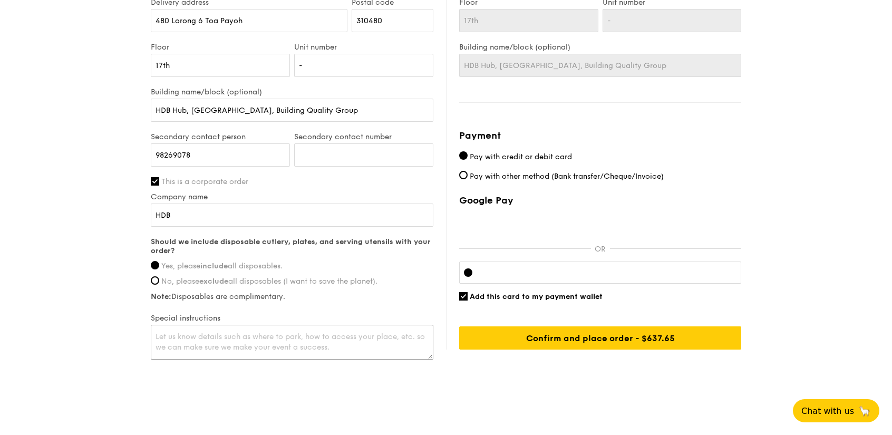
click at [154, 331] on textarea at bounding box center [292, 342] width 283 height 35
click at [203, 334] on textarea at bounding box center [292, 342] width 283 height 35
click at [198, 334] on textarea at bounding box center [292, 342] width 283 height 35
click at [193, 336] on textarea at bounding box center [292, 342] width 283 height 35
click at [193, 337] on textarea at bounding box center [292, 342] width 283 height 35
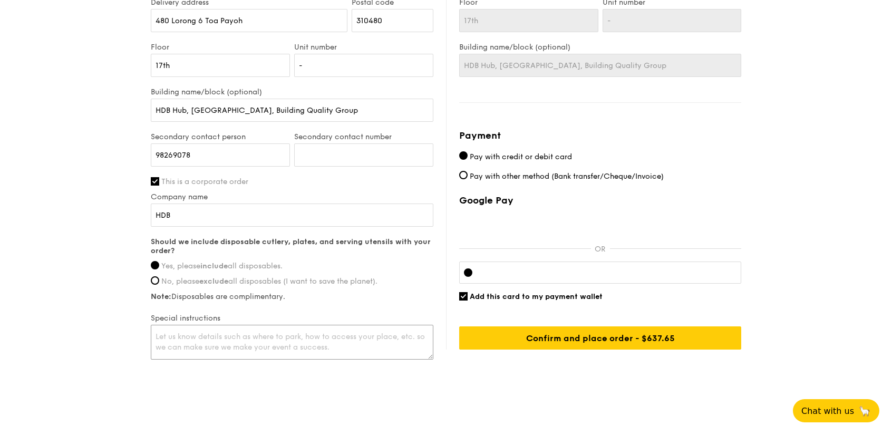
click at [181, 339] on textarea at bounding box center [292, 342] width 283 height 35
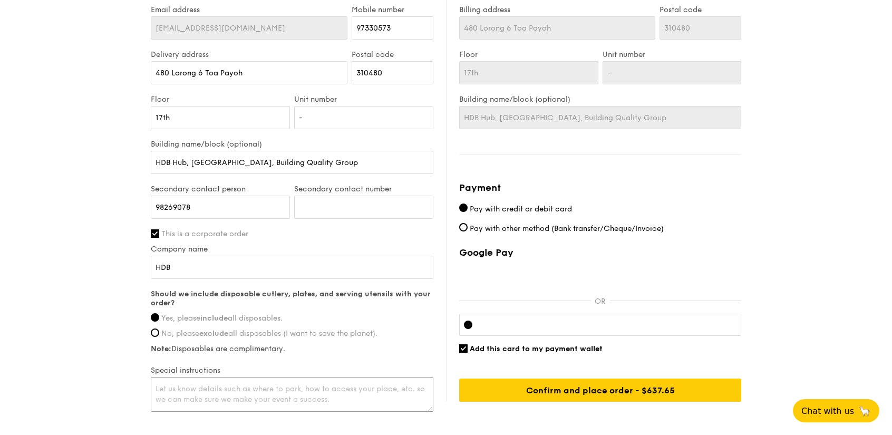
scroll to position [635, 0]
click at [466, 229] on input "Pay with other method (Bank transfer/Cheque/Invoice)" at bounding box center [463, 227] width 8 height 8
radio input "true"
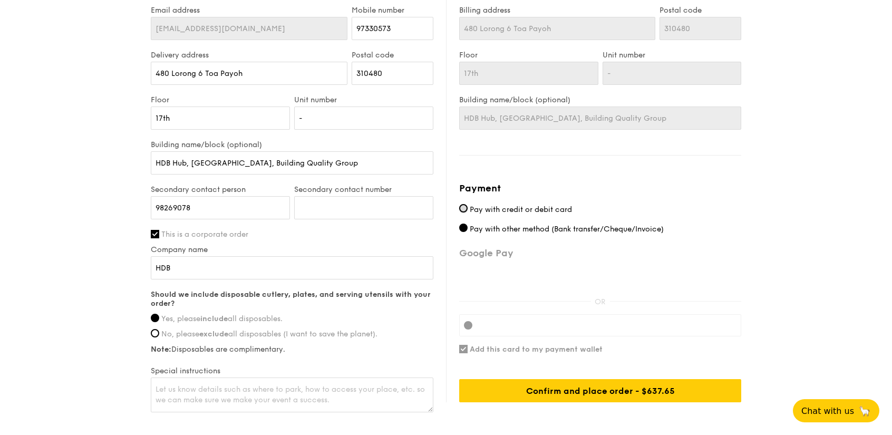
click at [463, 206] on input "Pay with credit or debit card" at bounding box center [463, 208] width 8 height 8
radio input "true"
click at [517, 366] on div "Google Pay OR Add this card to my payment wallet Confirm and place order - $637…" at bounding box center [600, 324] width 282 height 155
click at [463, 351] on input "Add this card to my payment wallet" at bounding box center [463, 349] width 8 height 8
checkbox input "false"
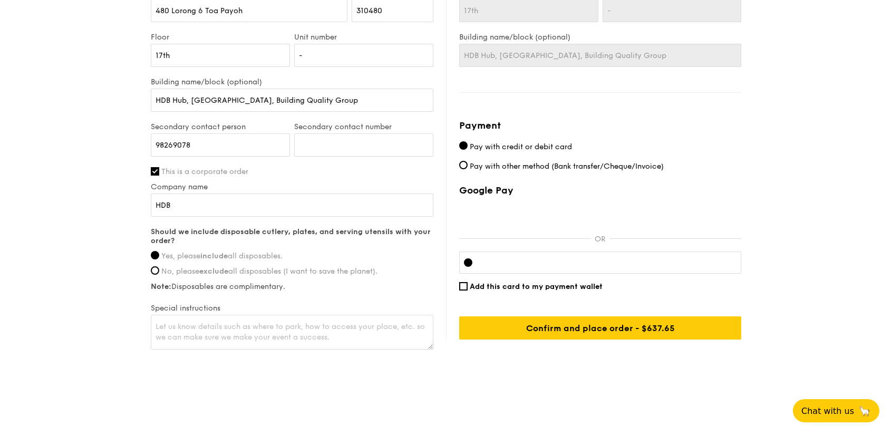
scroll to position [698, 0]
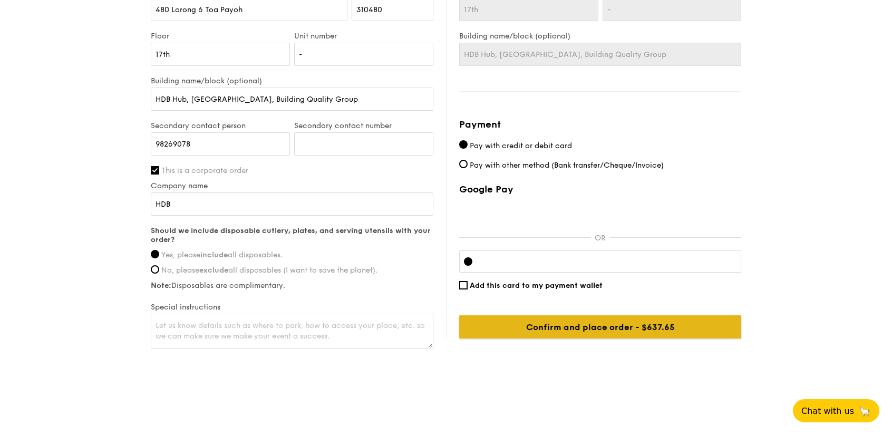
click at [577, 323] on input "Confirm and place order - $637.65" at bounding box center [600, 326] width 282 height 23
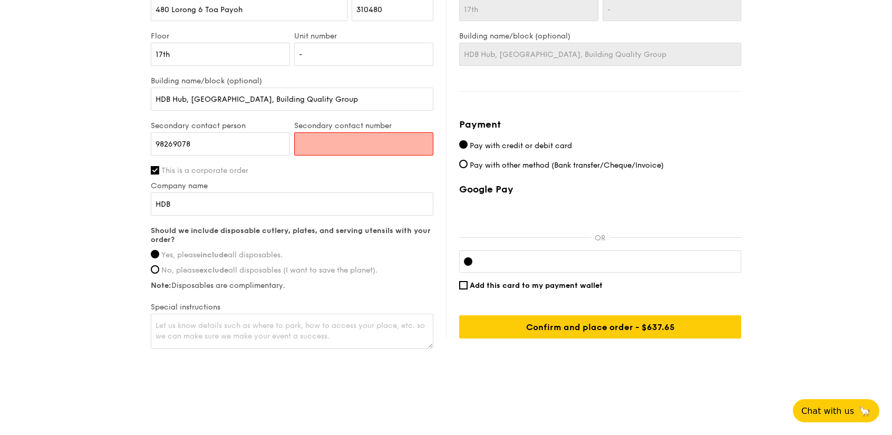
click at [355, 142] on input "Secondary contact number" at bounding box center [363, 143] width 139 height 23
type input "98269078"
drag, startPoint x: 203, startPoint y: 143, endPoint x: 129, endPoint y: 142, distance: 74.3
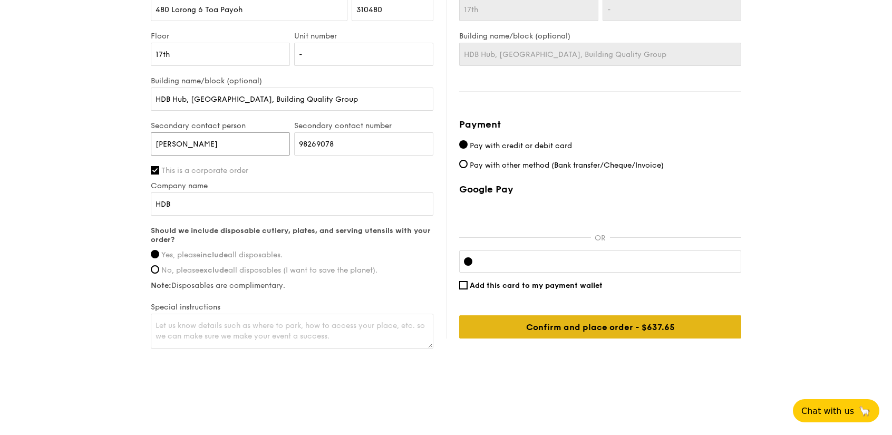
type input "[PERSON_NAME]"
click at [640, 329] on input "Confirm and place order - $637.65" at bounding box center [600, 326] width 282 height 23
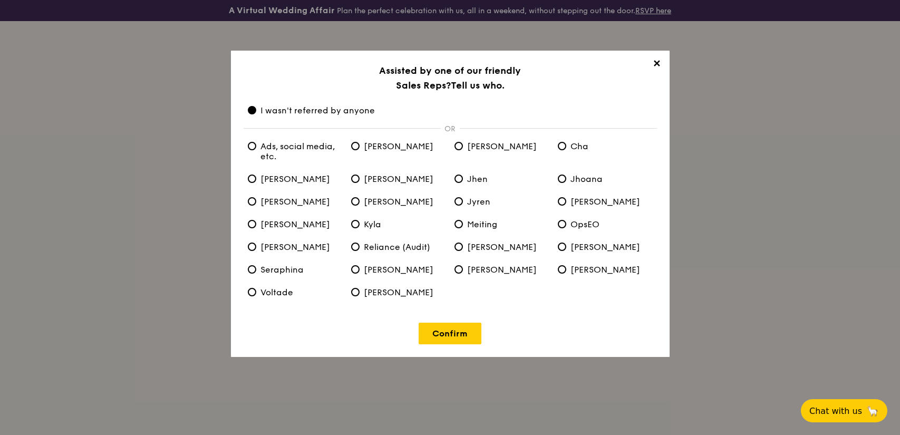
click at [653, 62] on span "✕" at bounding box center [656, 65] width 15 height 15
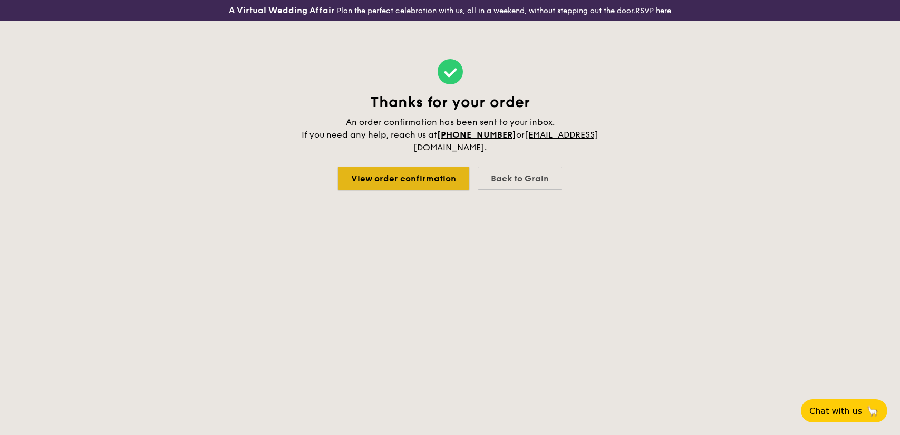
click at [404, 178] on link "View order confirmation" at bounding box center [403, 178] width 131 height 23
